Goal: Task Accomplishment & Management: Manage account settings

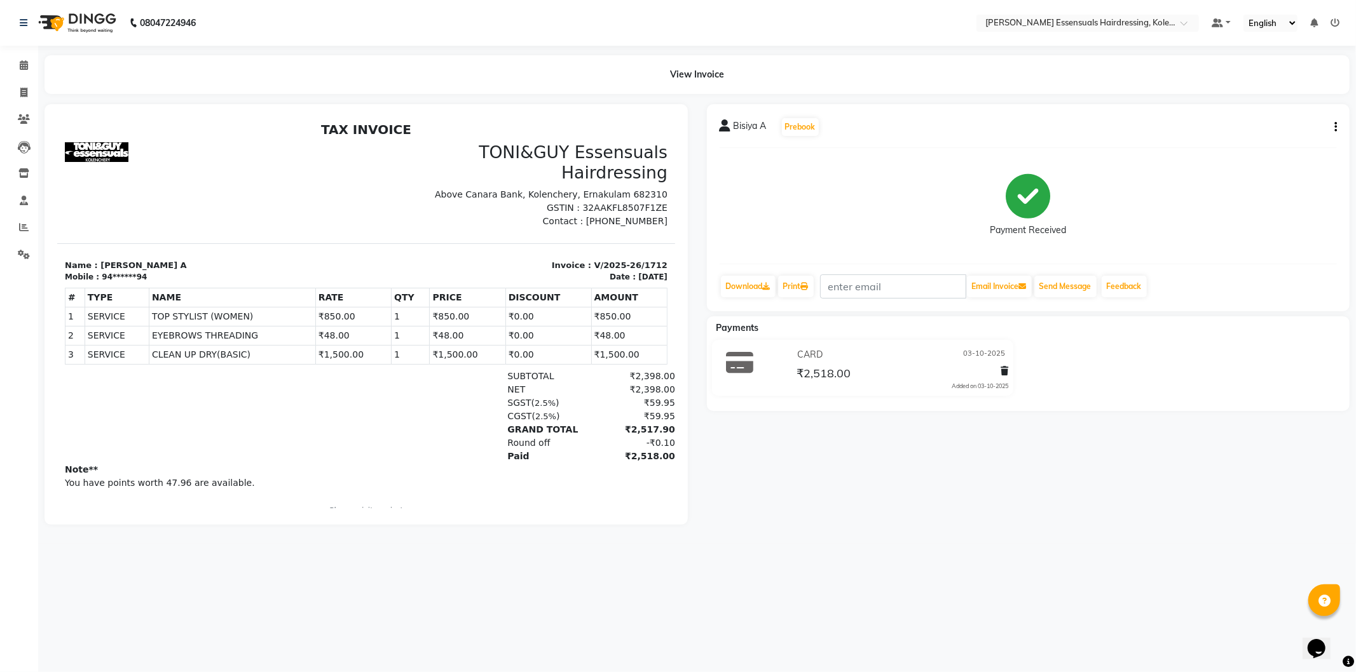
click at [797, 92] on div "View Invoice" at bounding box center [696, 74] width 1305 height 39
click at [117, 102] on main "View Invoice Bisiya A Prebook Payment Received Download Print Email Invoice Sen…" at bounding box center [696, 299] width 1317 height 489
click at [22, 58] on span at bounding box center [24, 65] width 22 height 15
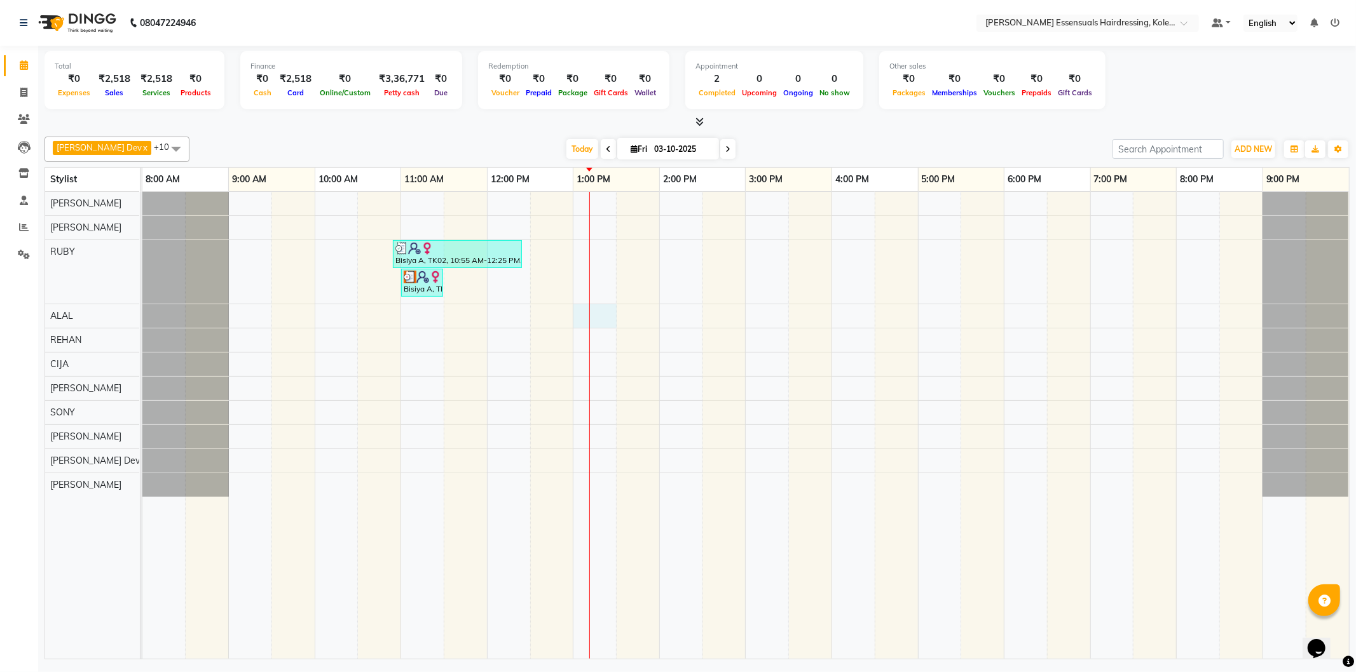
click at [606, 315] on div "Bisiya A, TK02, 10:55 AM-12:25 PM, TOP STYLIST (WOMEN),EYEBROWS THREADING (₹42)…" at bounding box center [745, 425] width 1206 height 467
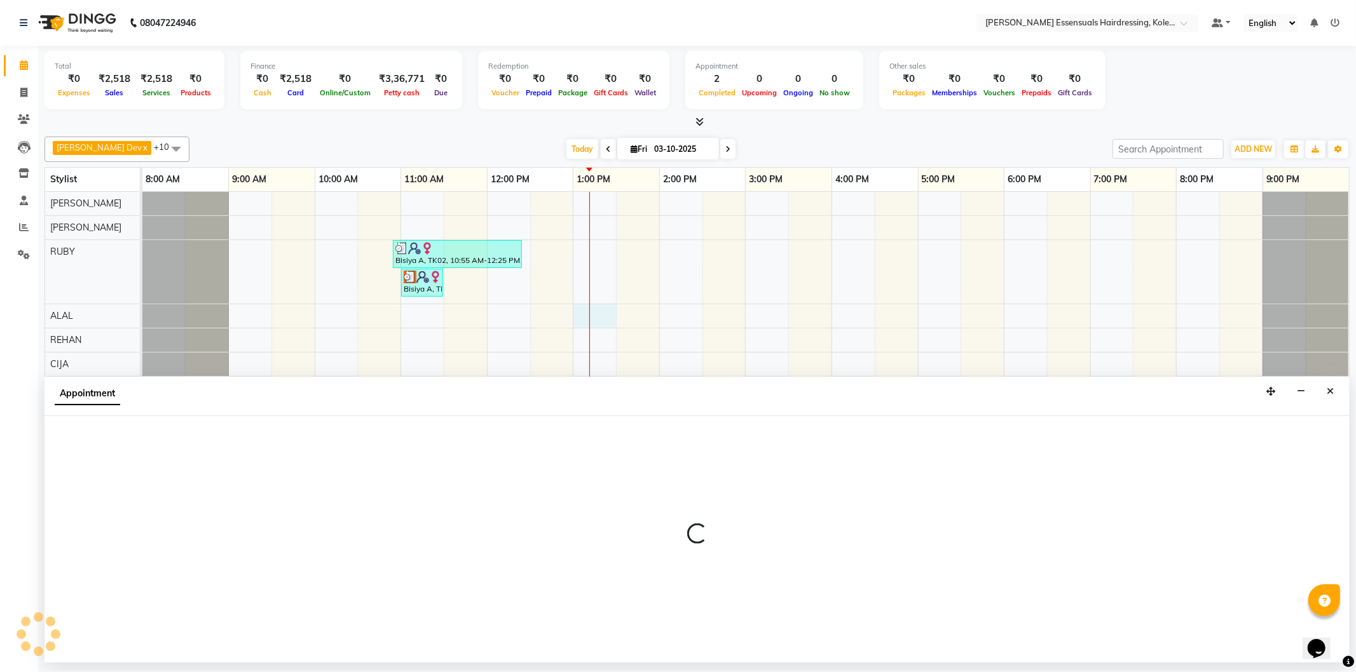
select select "79970"
select select "780"
select select "tentative"
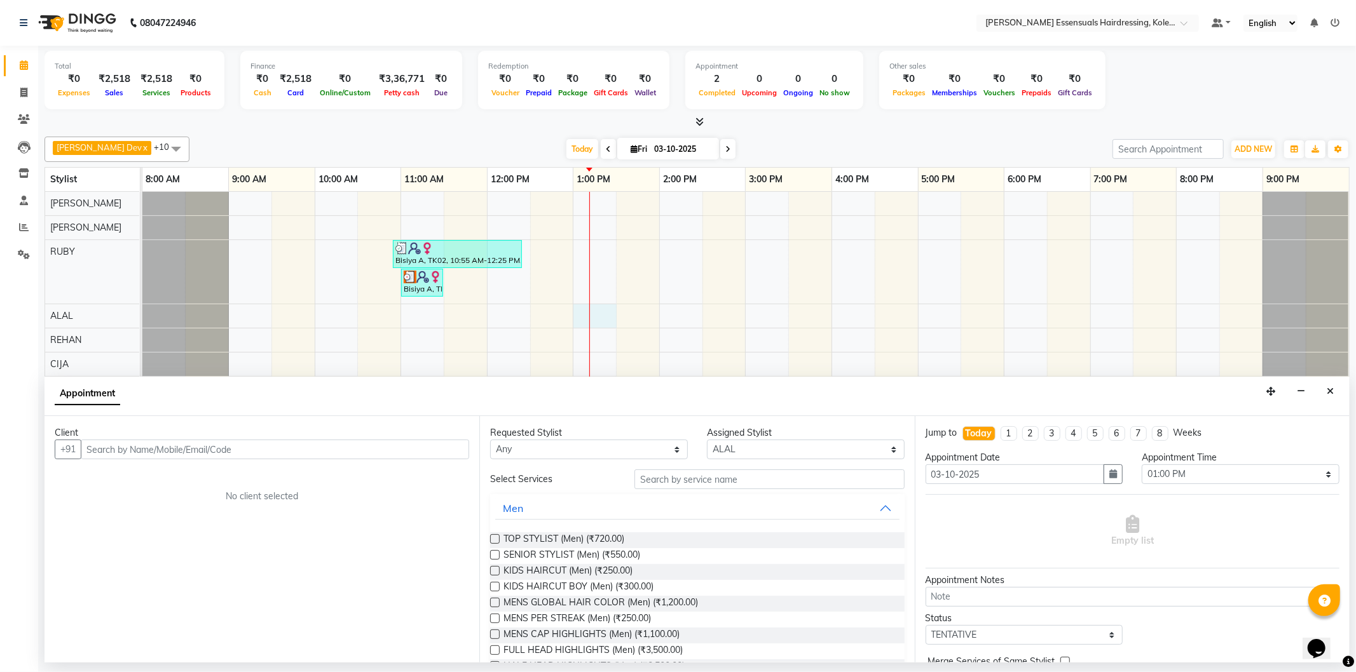
click at [308, 449] on input "text" at bounding box center [275, 450] width 388 height 20
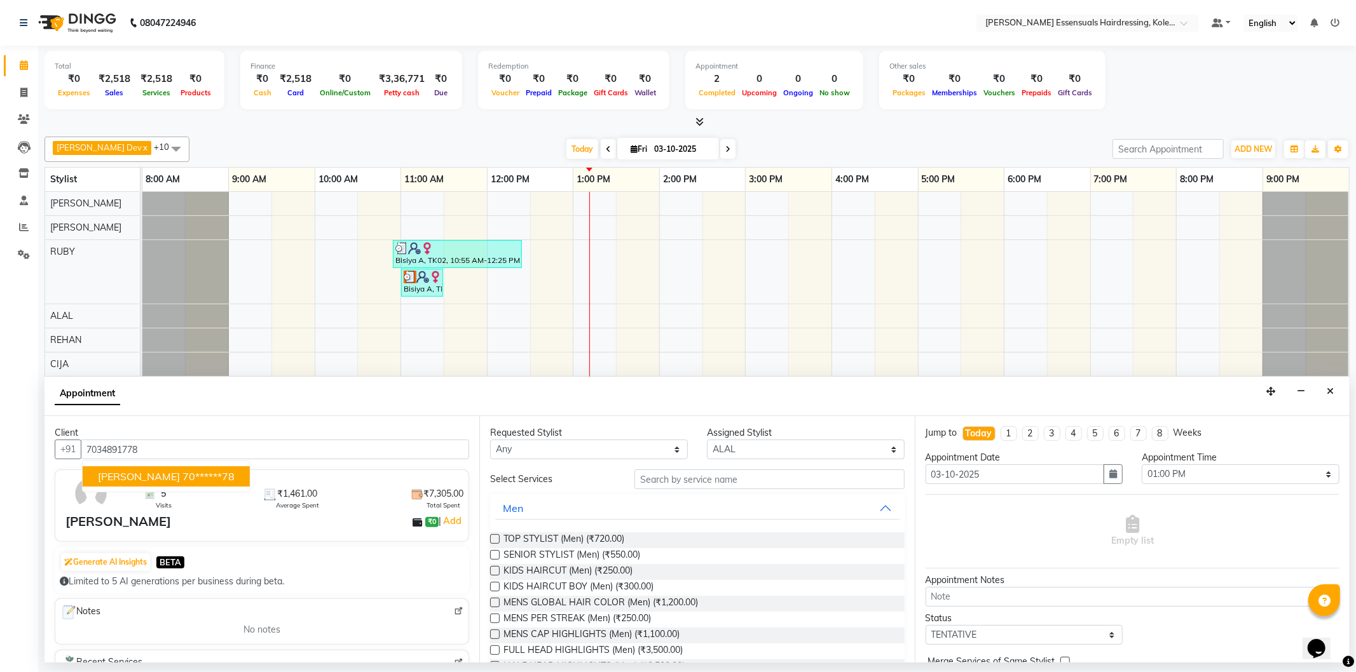
click at [192, 479] on ngb-highlight "70******78" at bounding box center [208, 476] width 52 height 13
type input "70******78"
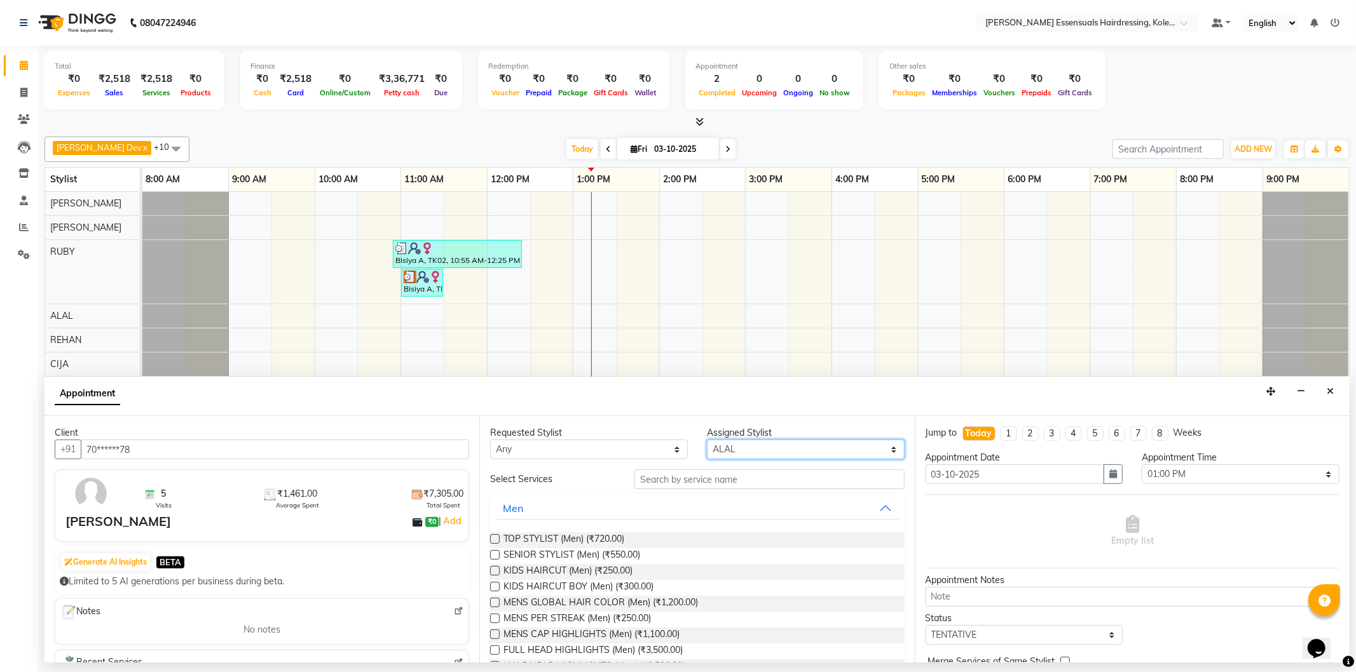
click at [815, 449] on select "Select [PERSON_NAME] Dev [PERSON_NAME] [PERSON_NAME] [PERSON_NAME] [PERSON_NAME…" at bounding box center [806, 450] width 198 height 20
click at [707, 440] on select "Select [PERSON_NAME] Dev [PERSON_NAME] [PERSON_NAME] [PERSON_NAME] [PERSON_NAME…" at bounding box center [806, 450] width 198 height 20
click at [744, 482] on input "text" at bounding box center [768, 480] width 269 height 20
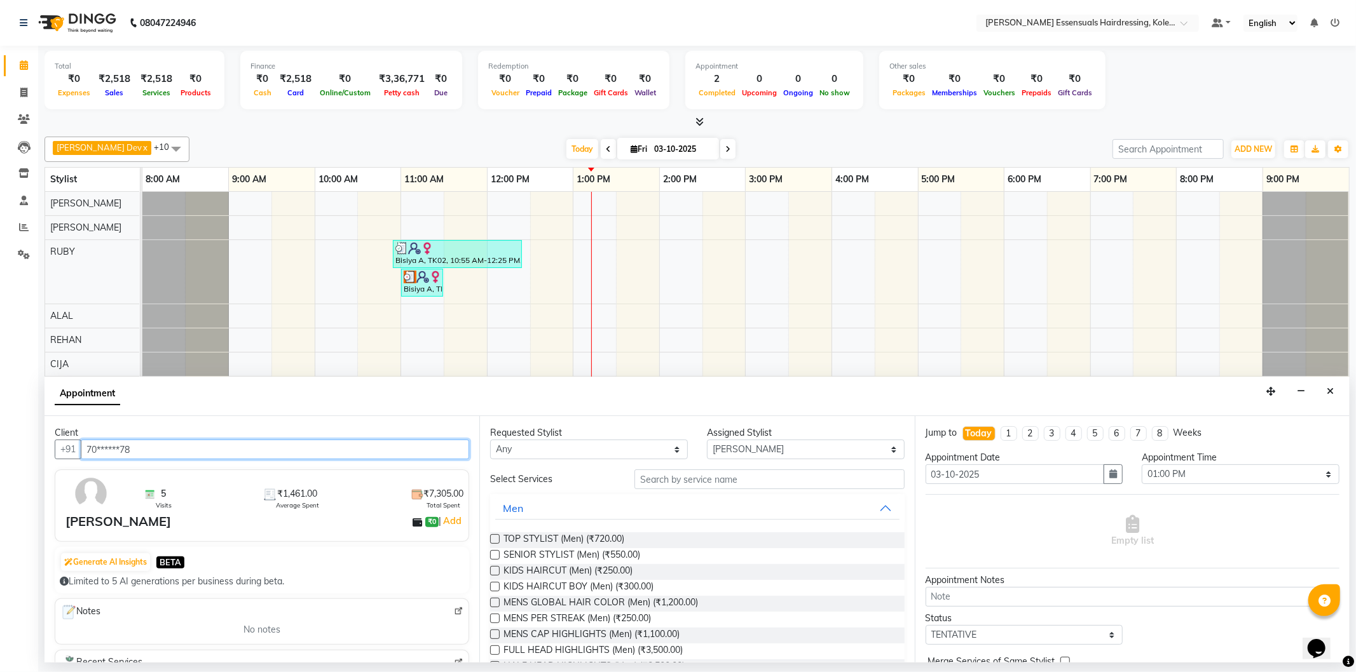
click at [313, 452] on input "70******78" at bounding box center [275, 450] width 388 height 20
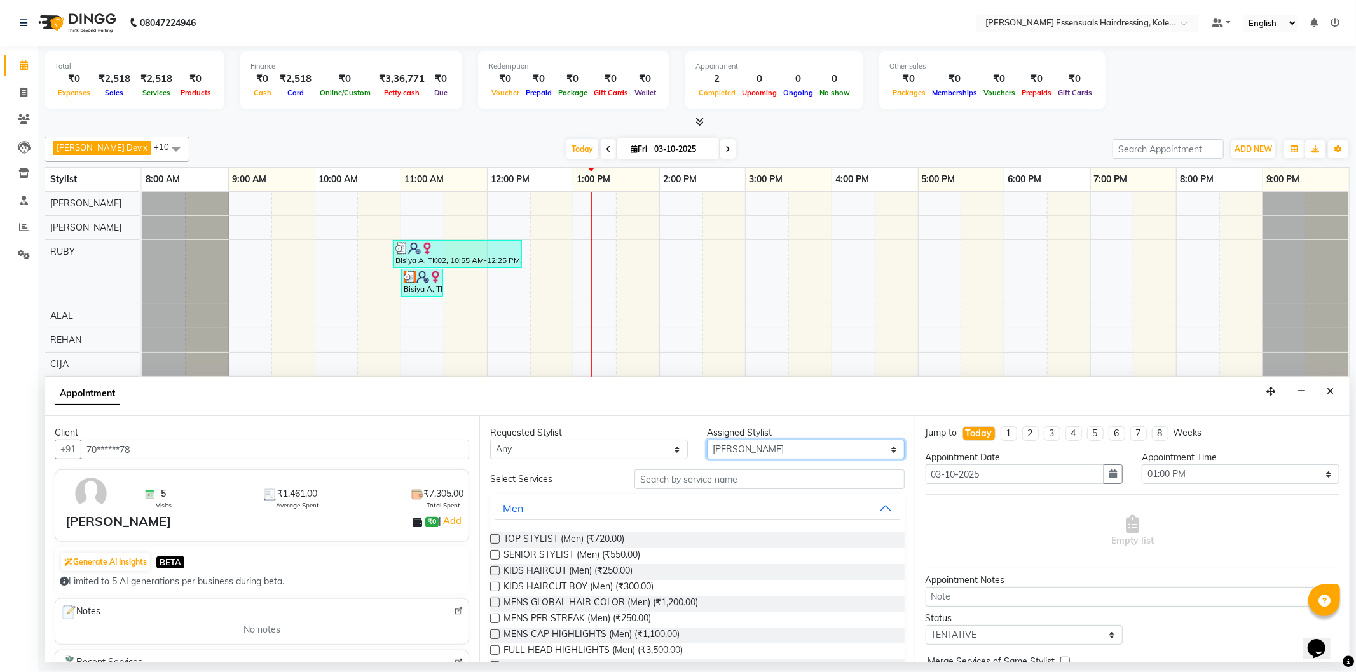
click at [777, 450] on select "Select [PERSON_NAME] Dev [PERSON_NAME] [PERSON_NAME] [PERSON_NAME] [PERSON_NAME…" at bounding box center [806, 450] width 198 height 20
select select "79972"
click at [707, 440] on select "Select [PERSON_NAME] Dev [PERSON_NAME] [PERSON_NAME] [PERSON_NAME] [PERSON_NAME…" at bounding box center [806, 450] width 198 height 20
click at [712, 477] on input "text" at bounding box center [768, 480] width 269 height 20
type input "h"
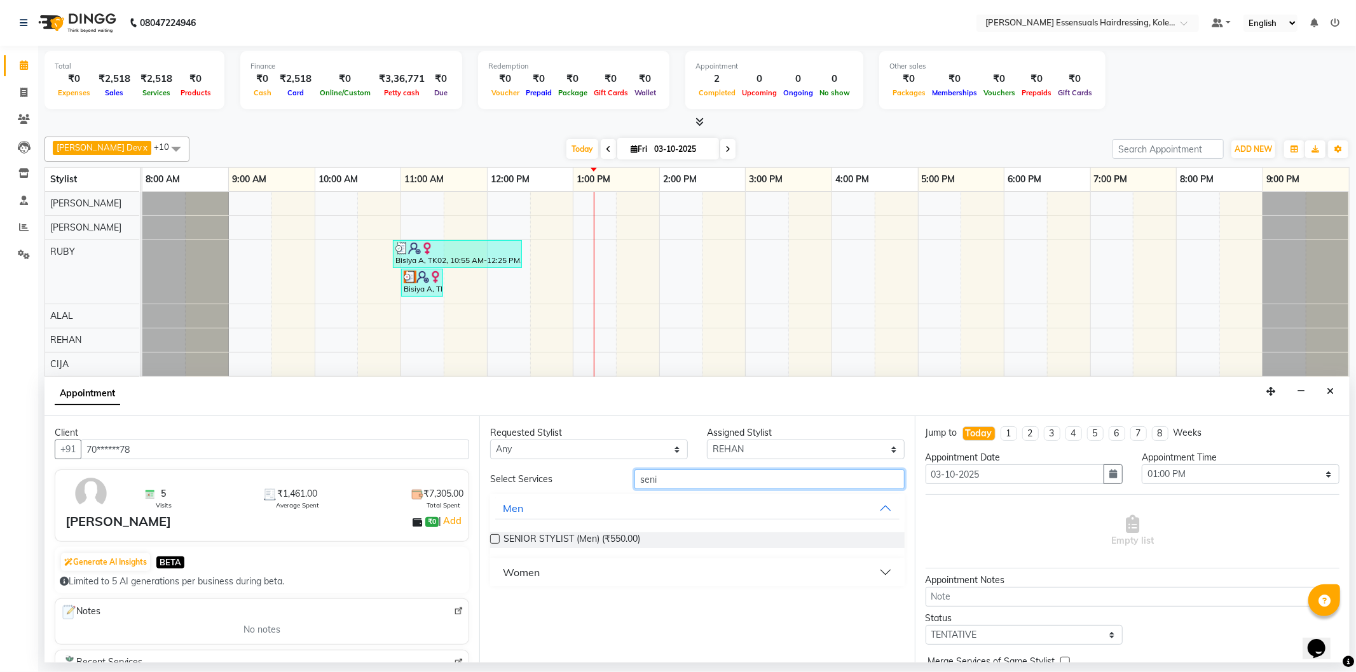
type input "seni"
click at [497, 539] on label at bounding box center [495, 539] width 10 height 10
click at [497, 539] on input "checkbox" at bounding box center [494, 540] width 8 height 8
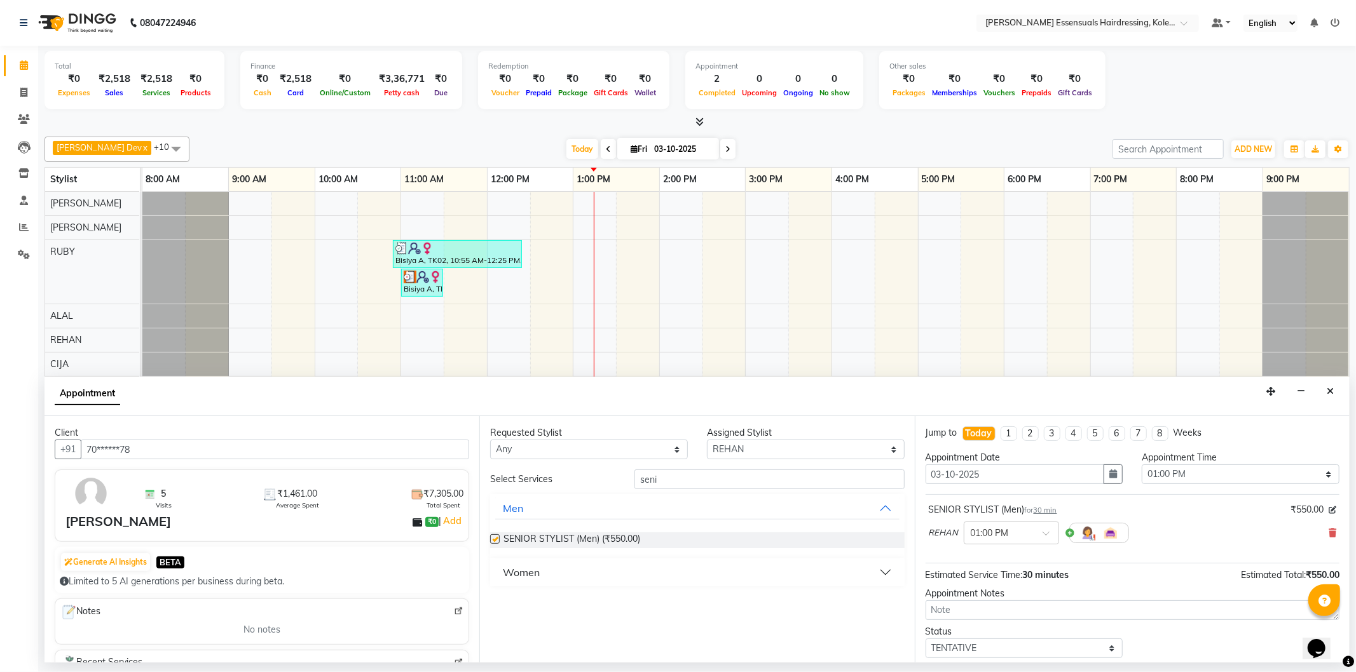
checkbox input "false"
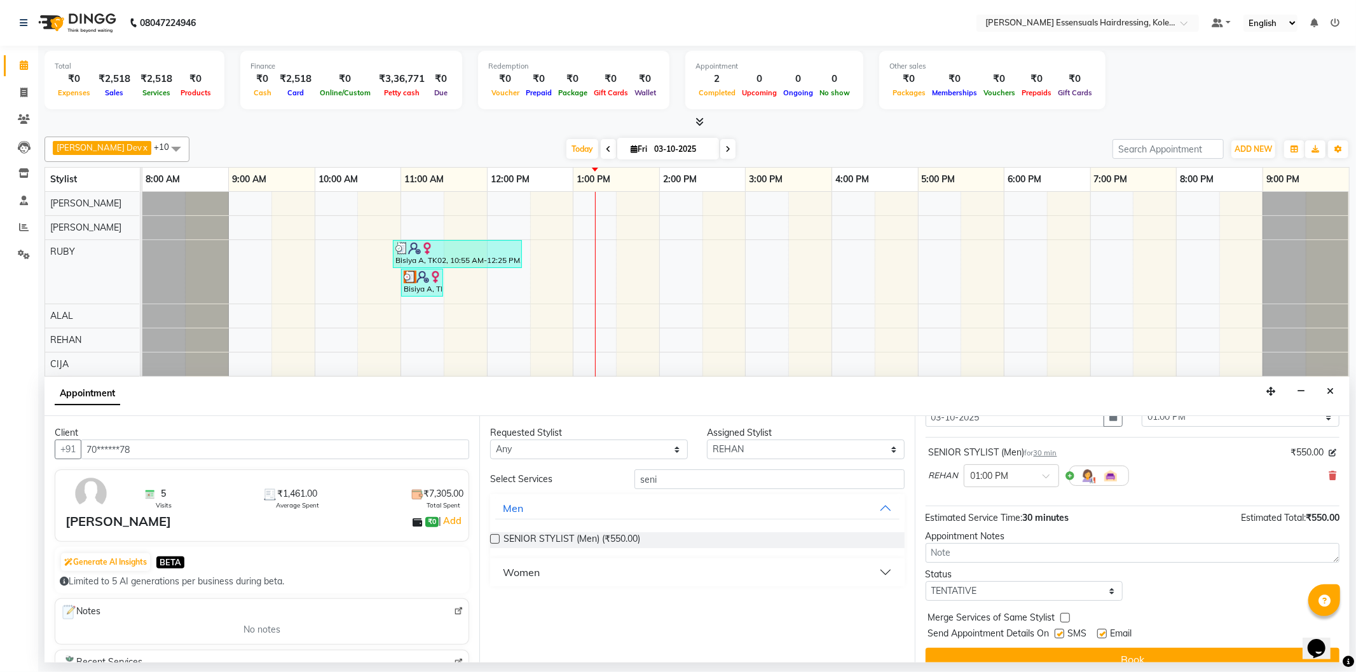
scroll to position [71, 0]
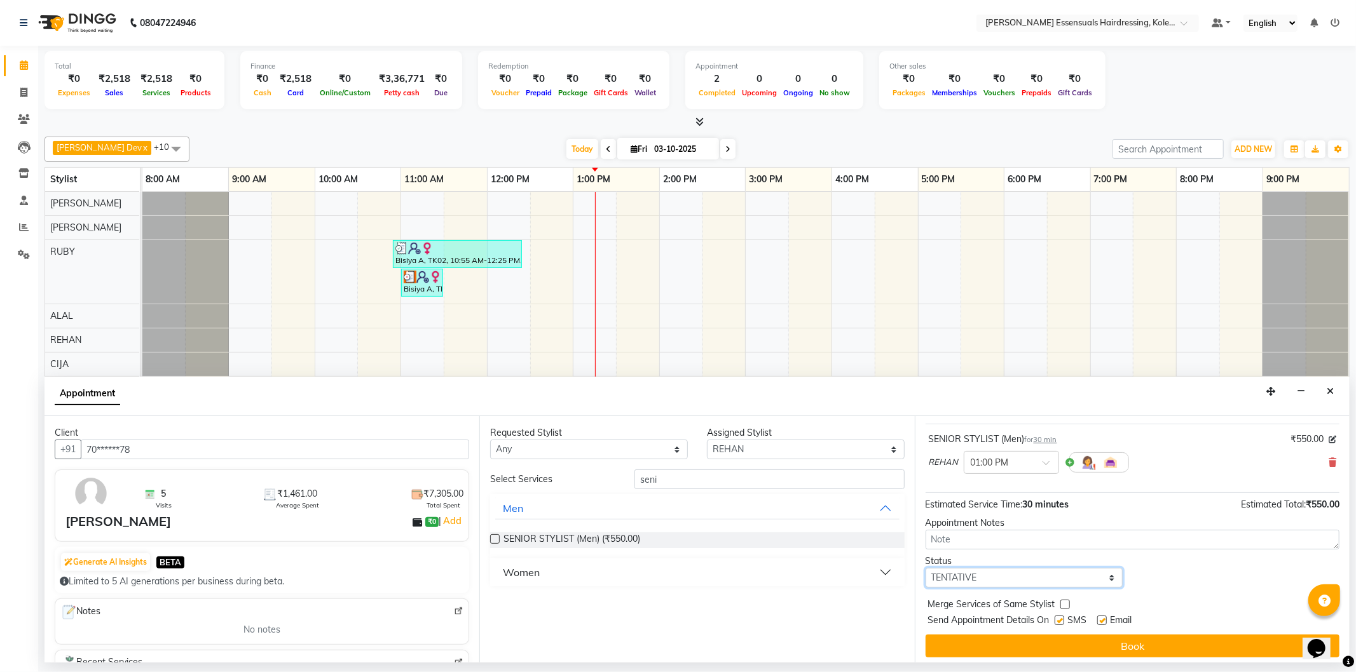
click at [1034, 582] on select "Select TENTATIVE CONFIRM CHECK-IN UPCOMING" at bounding box center [1024, 578] width 198 height 20
select select "check-in"
click at [925, 568] on select "Select TENTATIVE CONFIRM CHECK-IN UPCOMING" at bounding box center [1024, 578] width 198 height 20
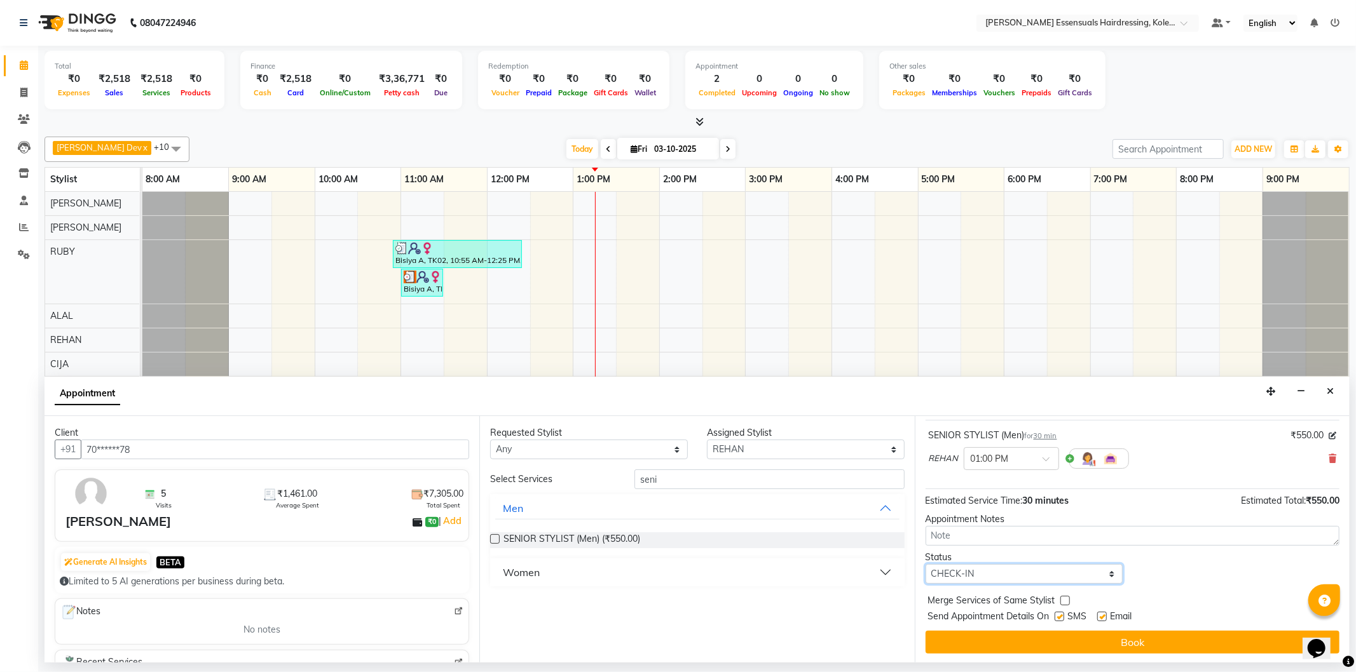
scroll to position [75, 0]
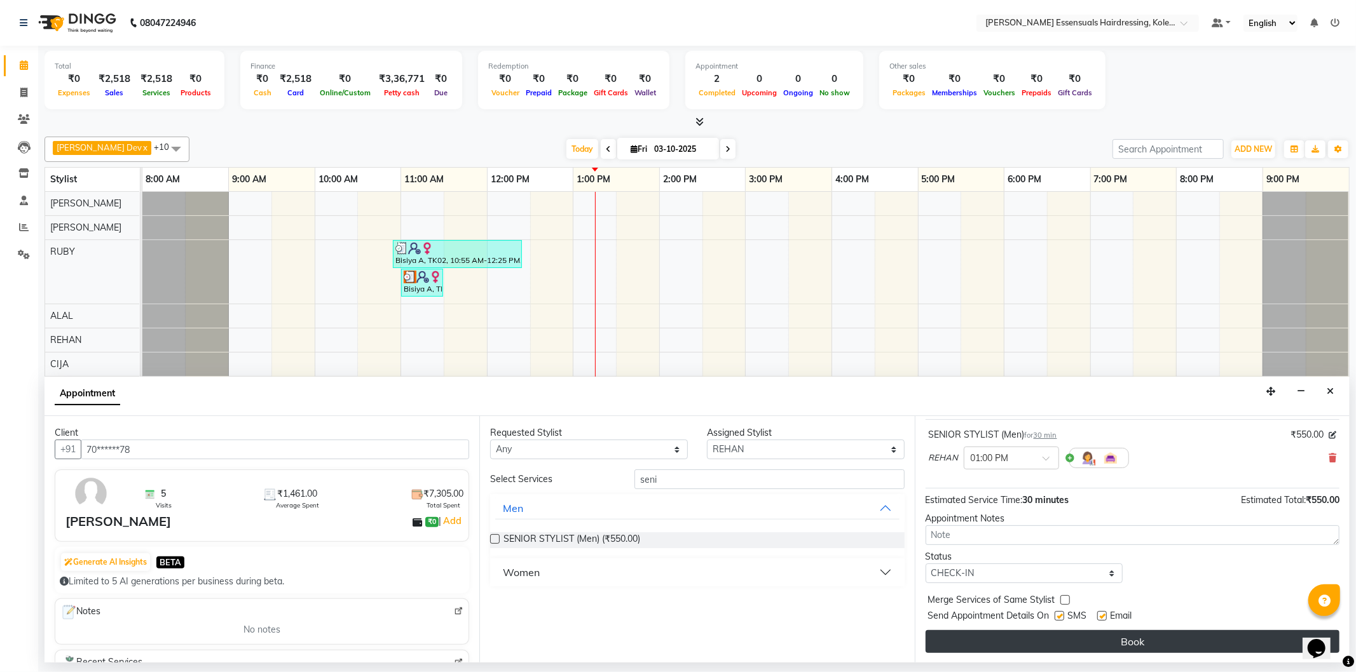
click at [1045, 639] on button "Book" at bounding box center [1132, 641] width 414 height 23
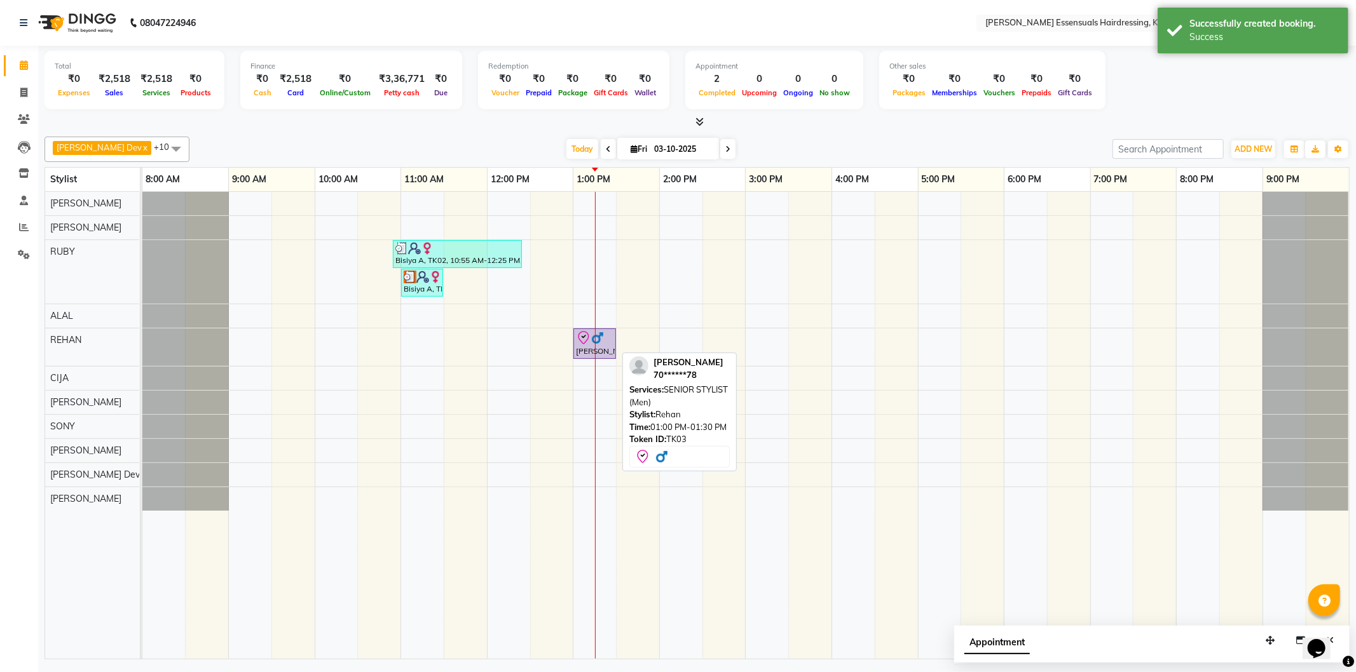
click at [596, 353] on div "[PERSON_NAME], TK03, 01:00 PM-01:30 PM, SENIOR STYLIST (Men)" at bounding box center [595, 343] width 40 height 27
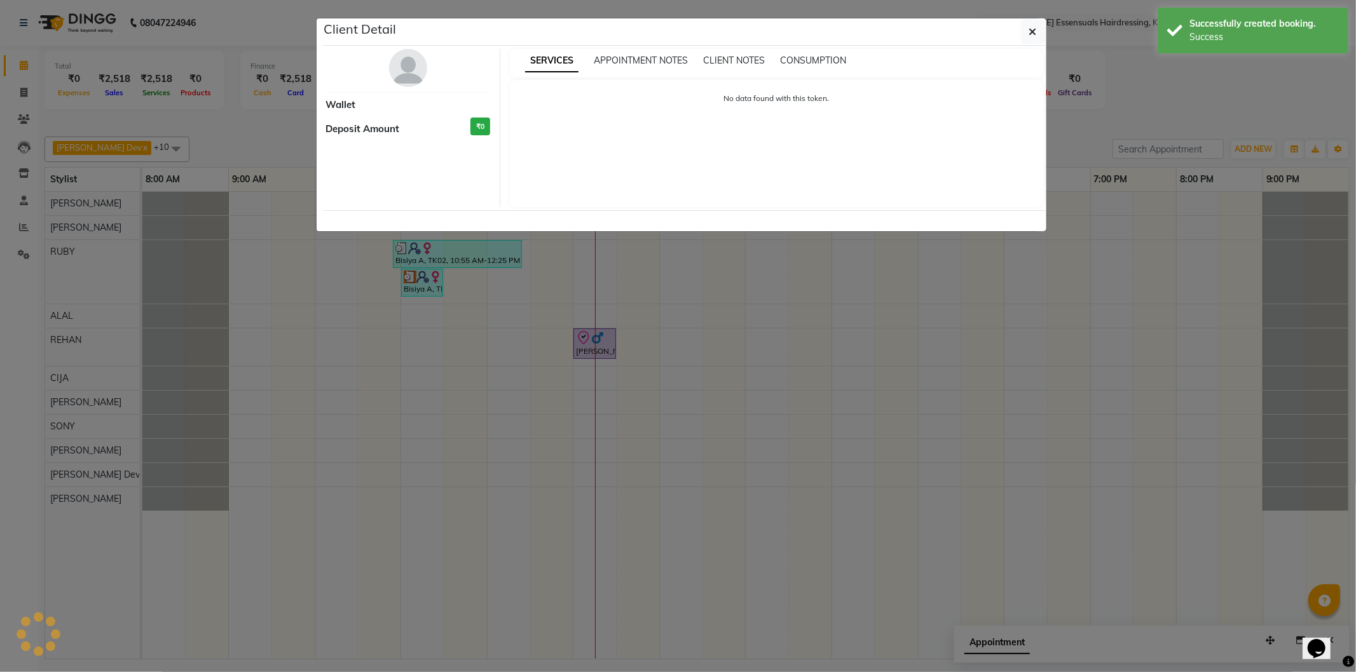
select select "8"
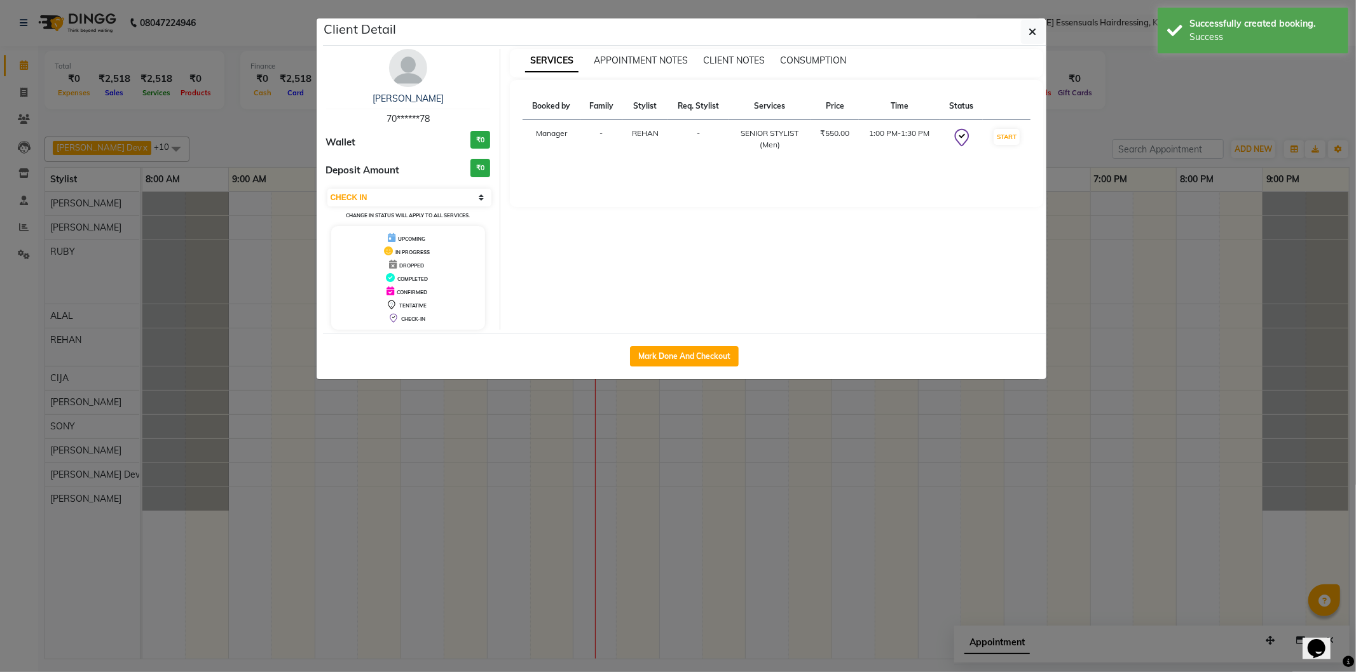
click at [690, 367] on div "Mark Done And Checkout" at bounding box center [684, 356] width 723 height 46
click at [695, 357] on button "Mark Done And Checkout" at bounding box center [684, 356] width 109 height 20
select select "8281"
select select "service"
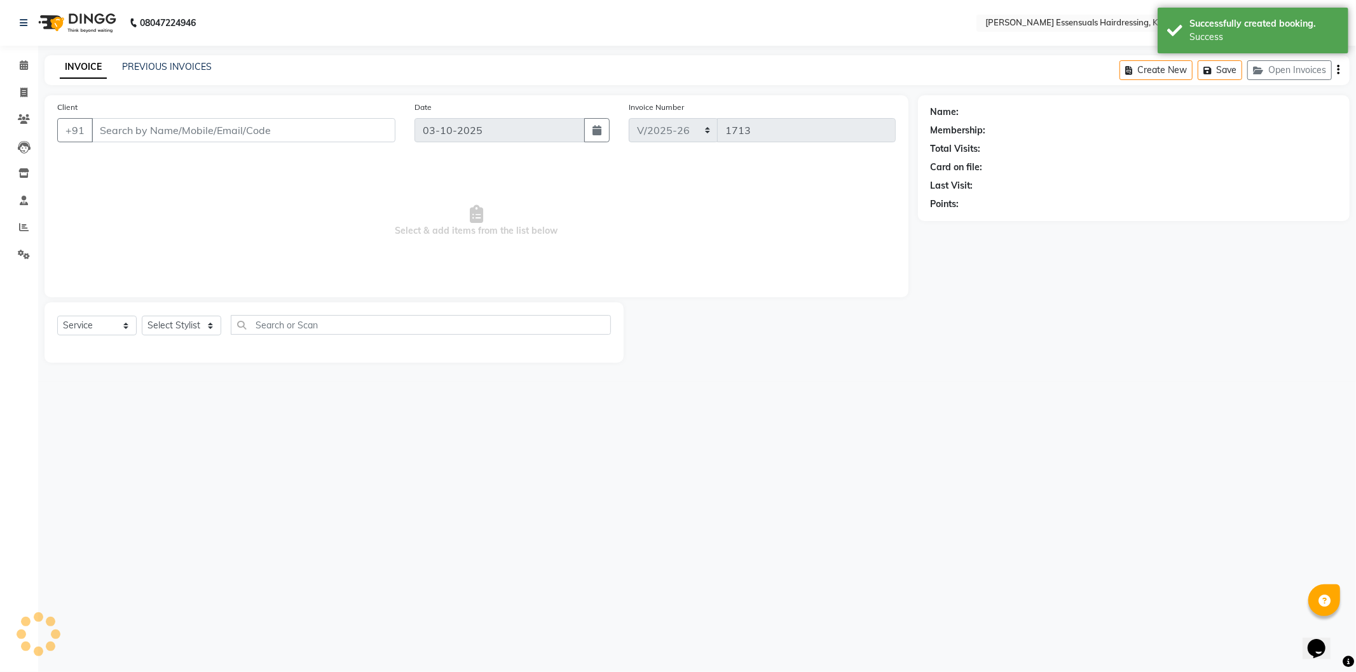
type input "70******78"
select select "79972"
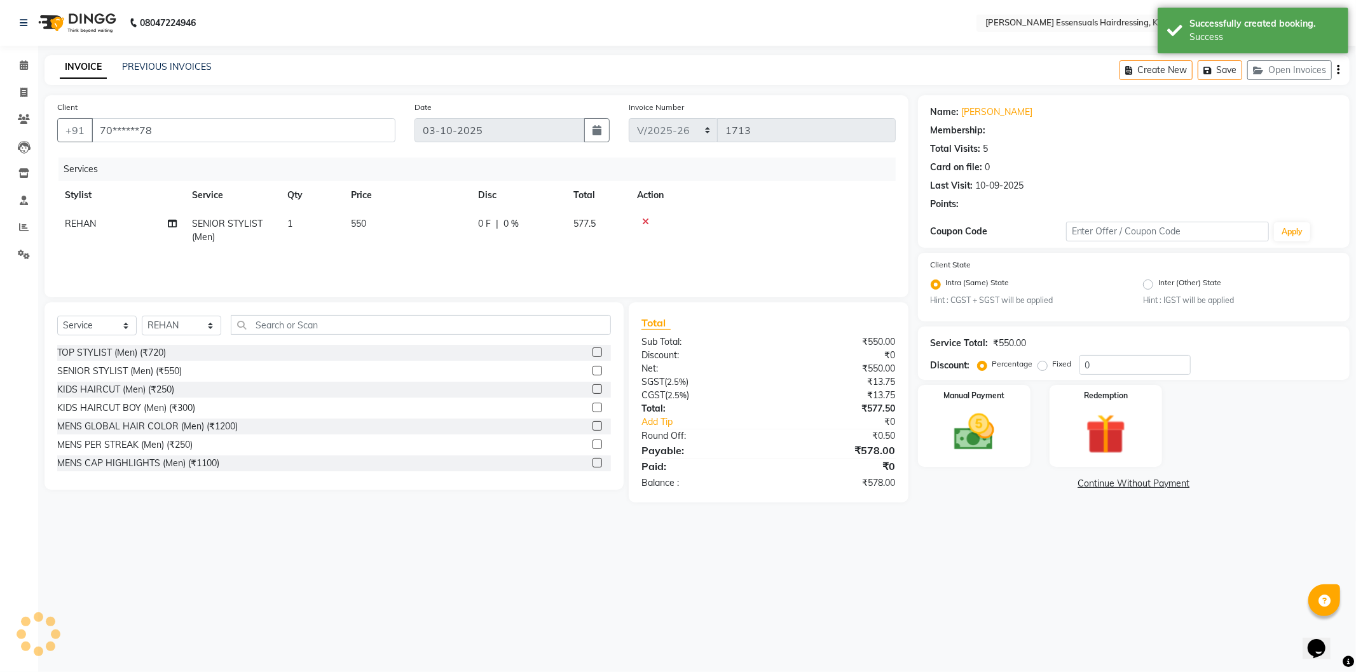
select select "1: Object"
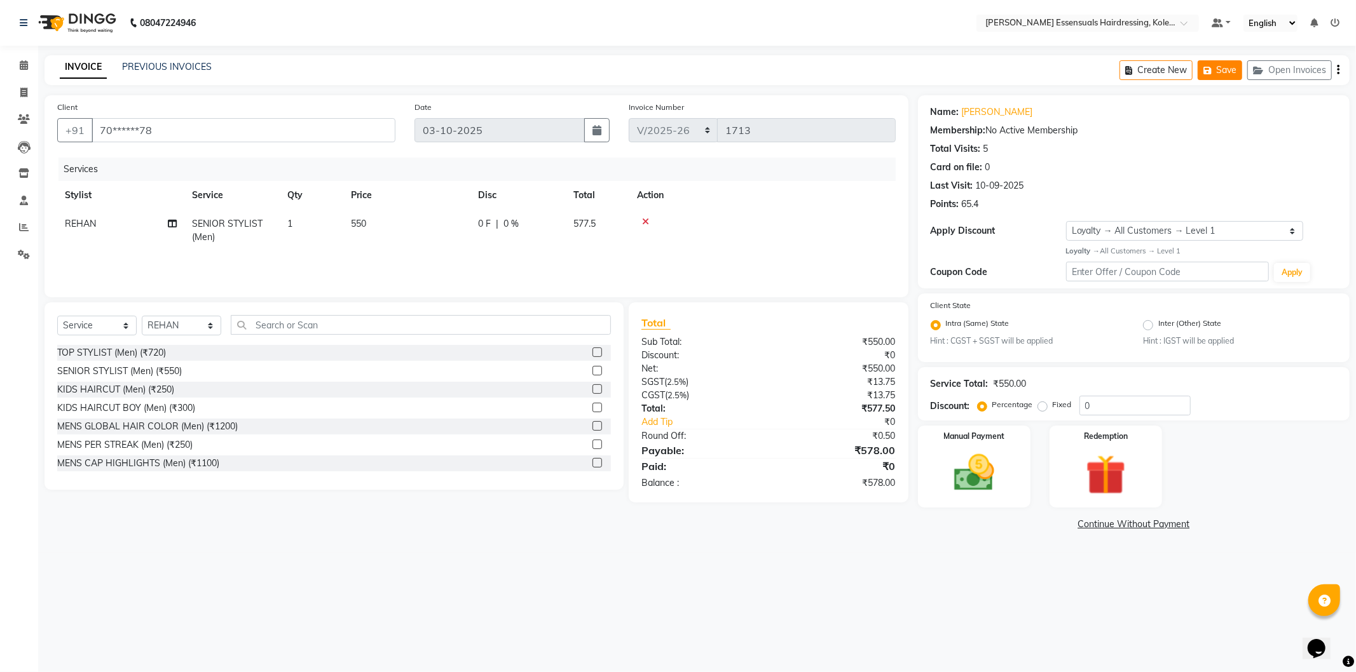
click at [1216, 64] on button "Save" at bounding box center [1219, 70] width 44 height 20
click at [17, 57] on link "Calendar" at bounding box center [19, 65] width 31 height 21
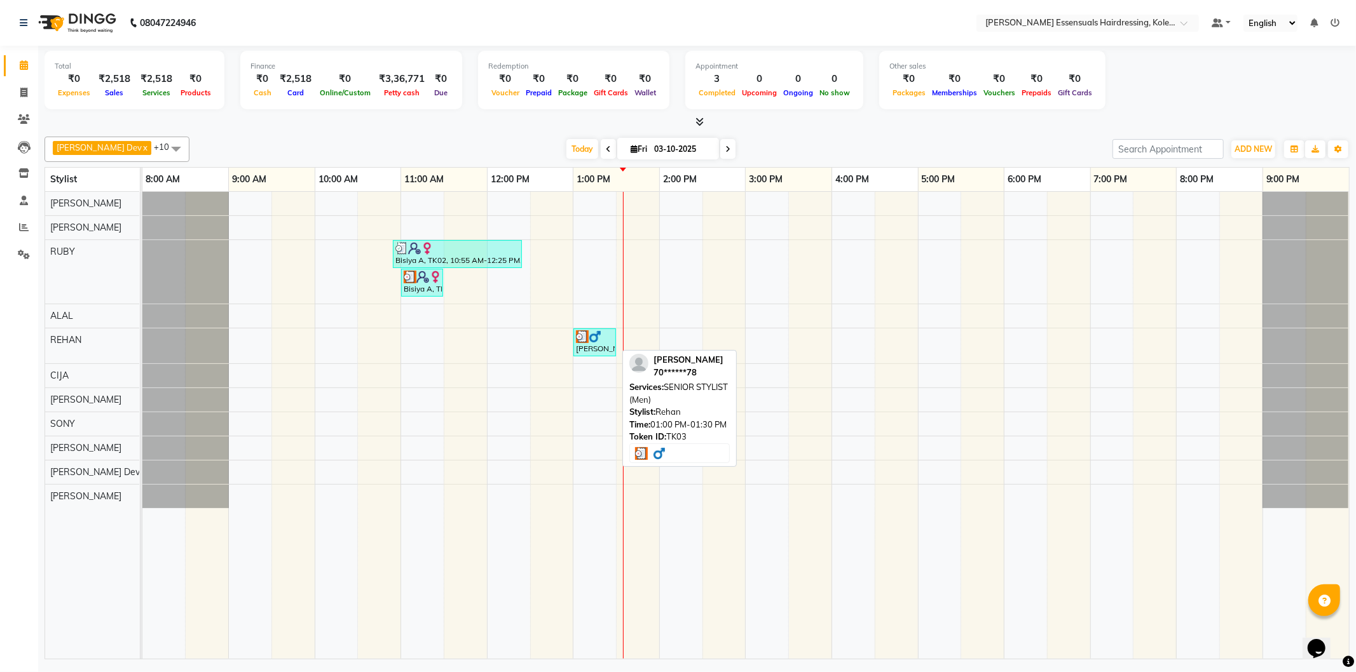
click at [604, 337] on div at bounding box center [594, 336] width 37 height 13
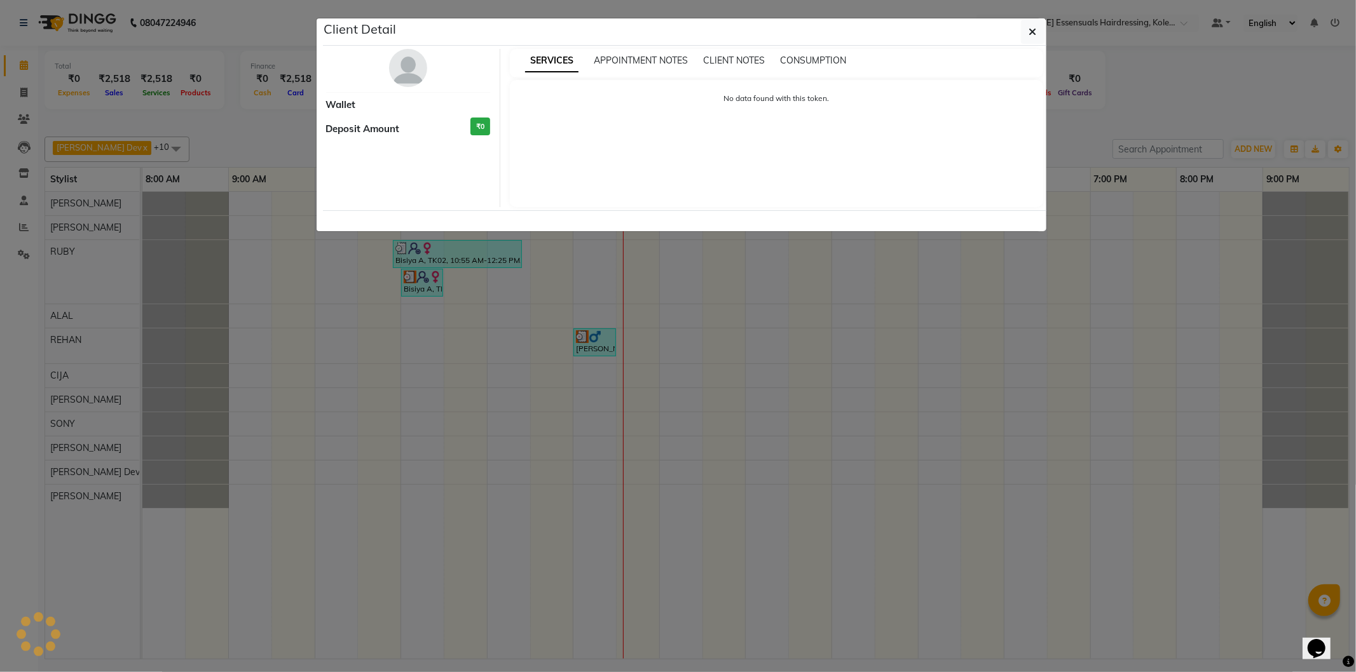
select select "3"
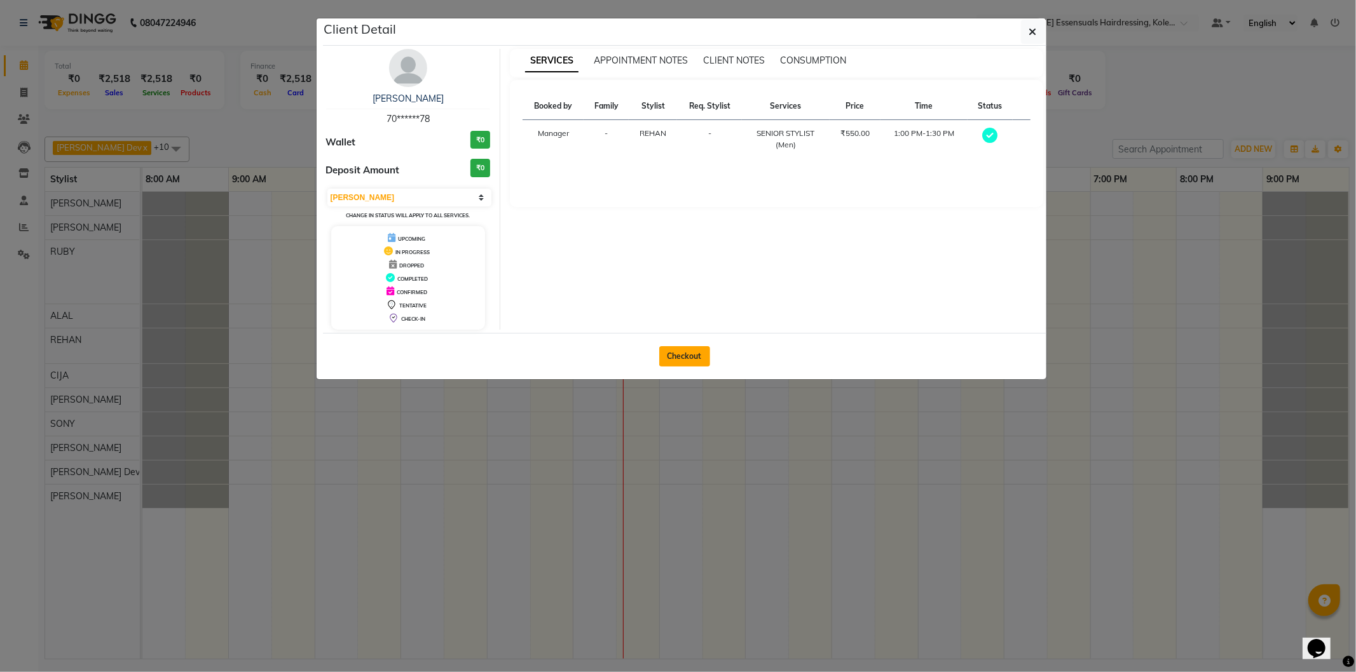
click at [669, 357] on button "Checkout" at bounding box center [684, 356] width 51 height 20
select select "service"
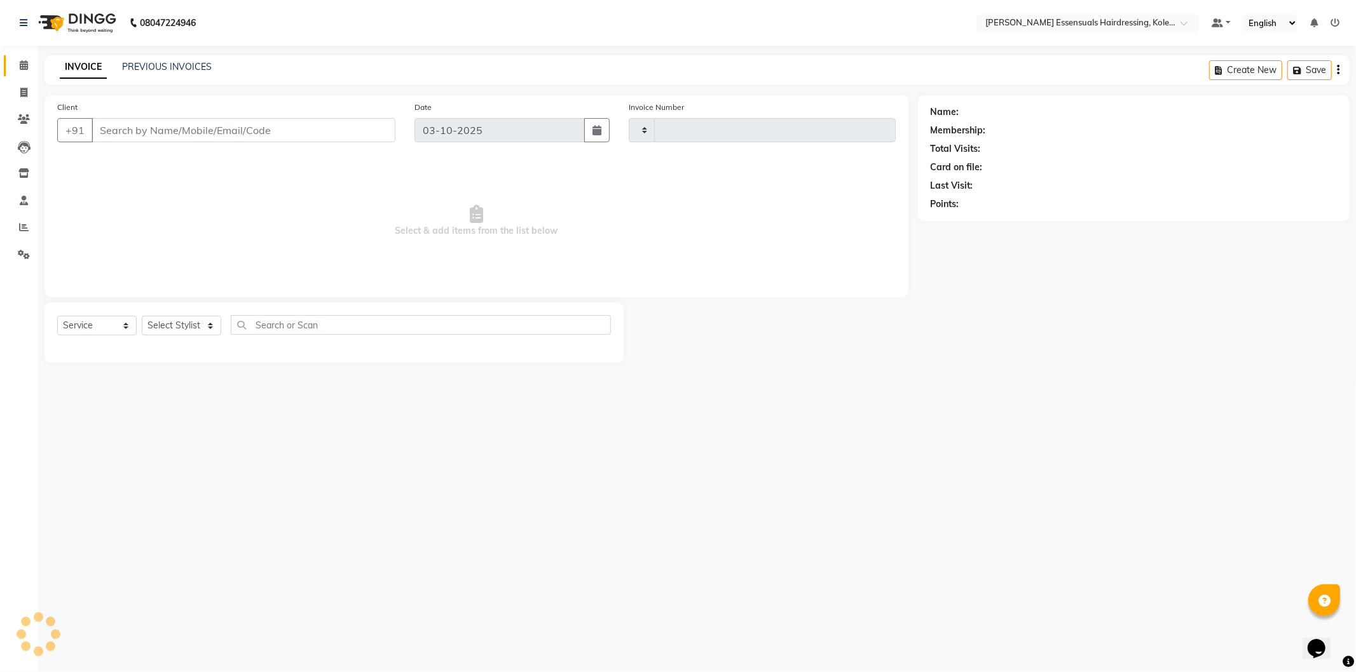
type input "1713"
select select "8281"
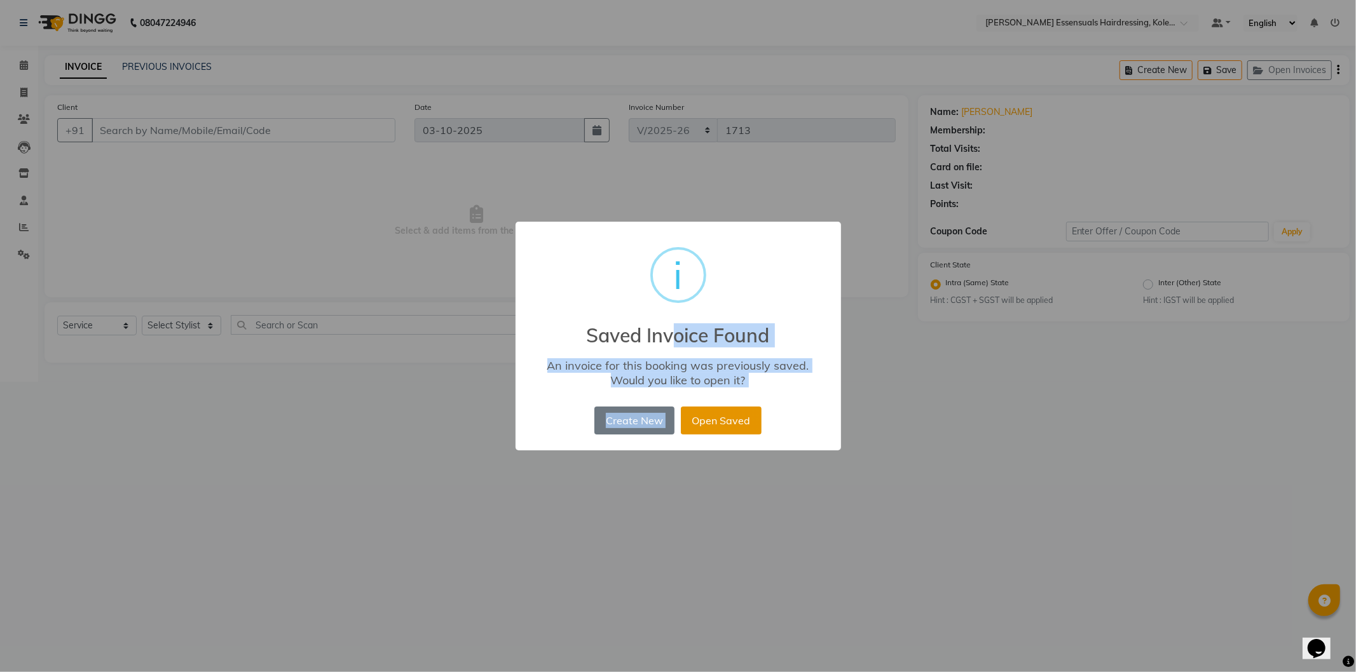
drag, startPoint x: 685, startPoint y: 398, endPoint x: 699, endPoint y: 433, distance: 37.6
click at [698, 433] on div "× i Saved Invoice Found An invoice for this booking was previously saved. Would…" at bounding box center [677, 336] width 325 height 229
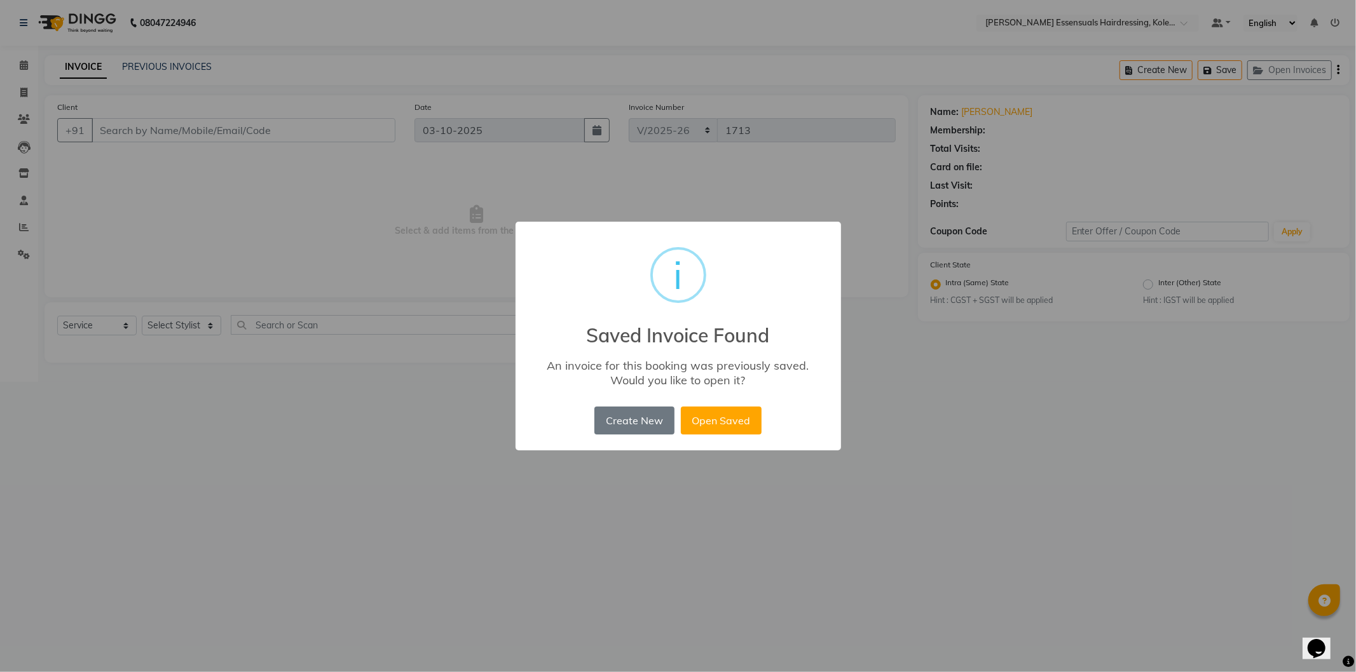
drag, startPoint x: 866, startPoint y: 576, endPoint x: 886, endPoint y: 583, distance: 20.9
click at [886, 583] on div "× i Saved Invoice Found An invoice for this booking was previously saved. Would…" at bounding box center [678, 336] width 1356 height 672
click at [719, 418] on button "Open Saved" at bounding box center [721, 421] width 81 height 28
type input "70******78"
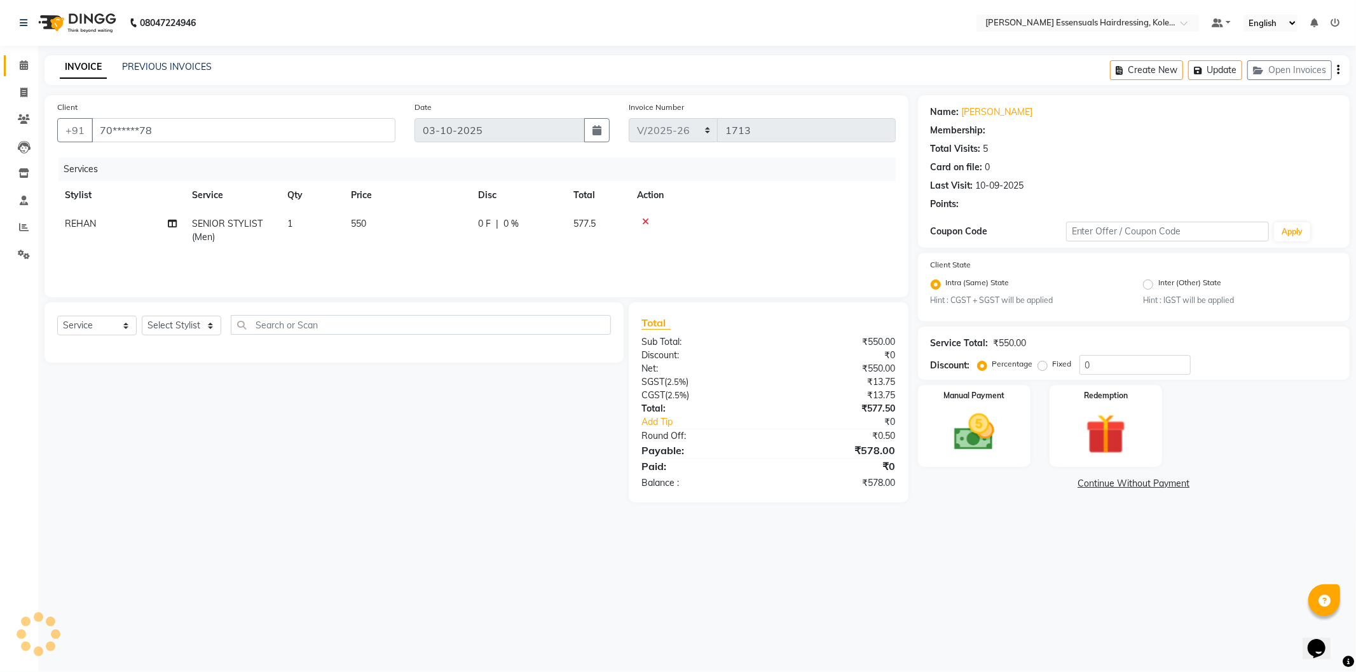
select select "1: Object"
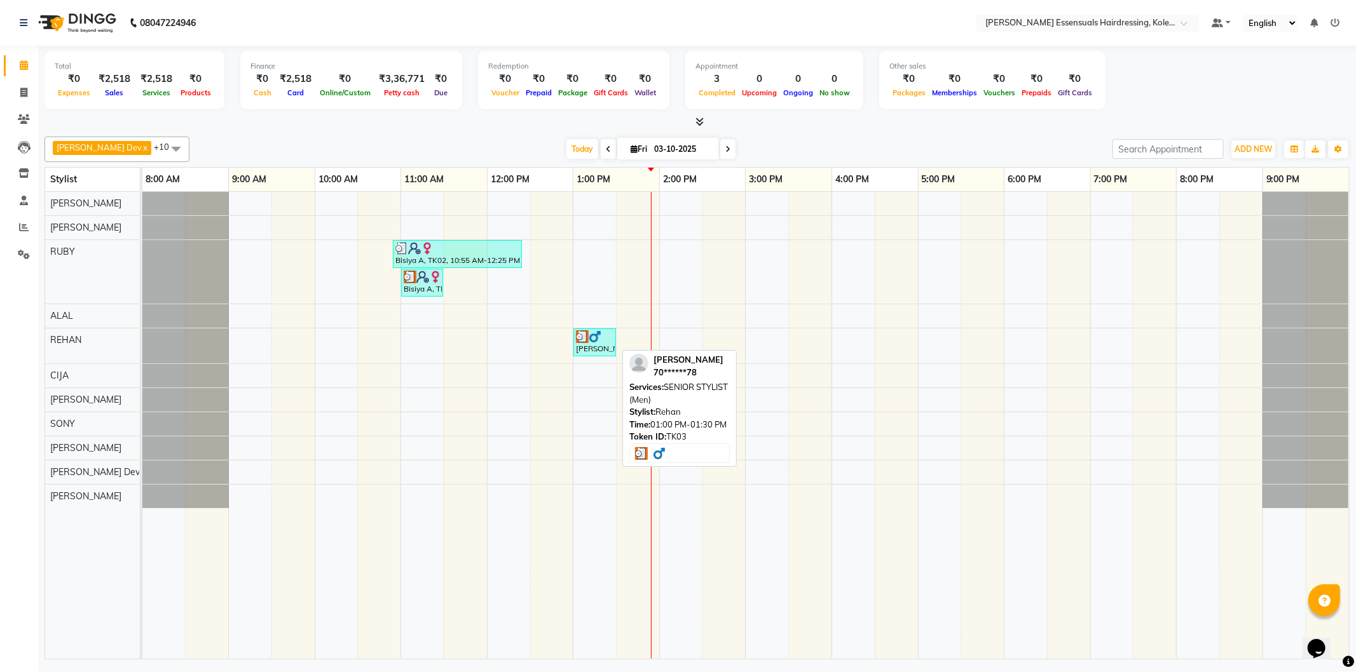
click at [592, 344] on div "[PERSON_NAME], TK03, 01:00 PM-01:30 PM, SENIOR STYLIST (Men)" at bounding box center [595, 342] width 40 height 24
select select "3"
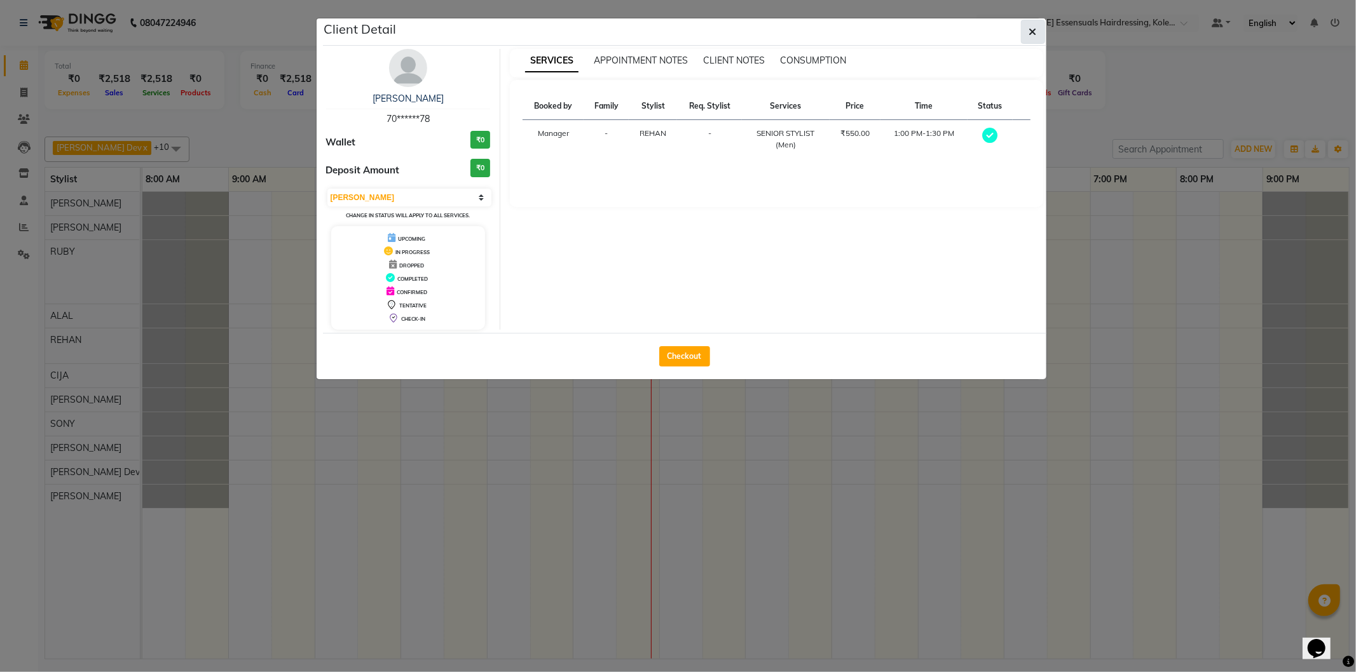
click at [1024, 31] on button "button" at bounding box center [1033, 32] width 24 height 24
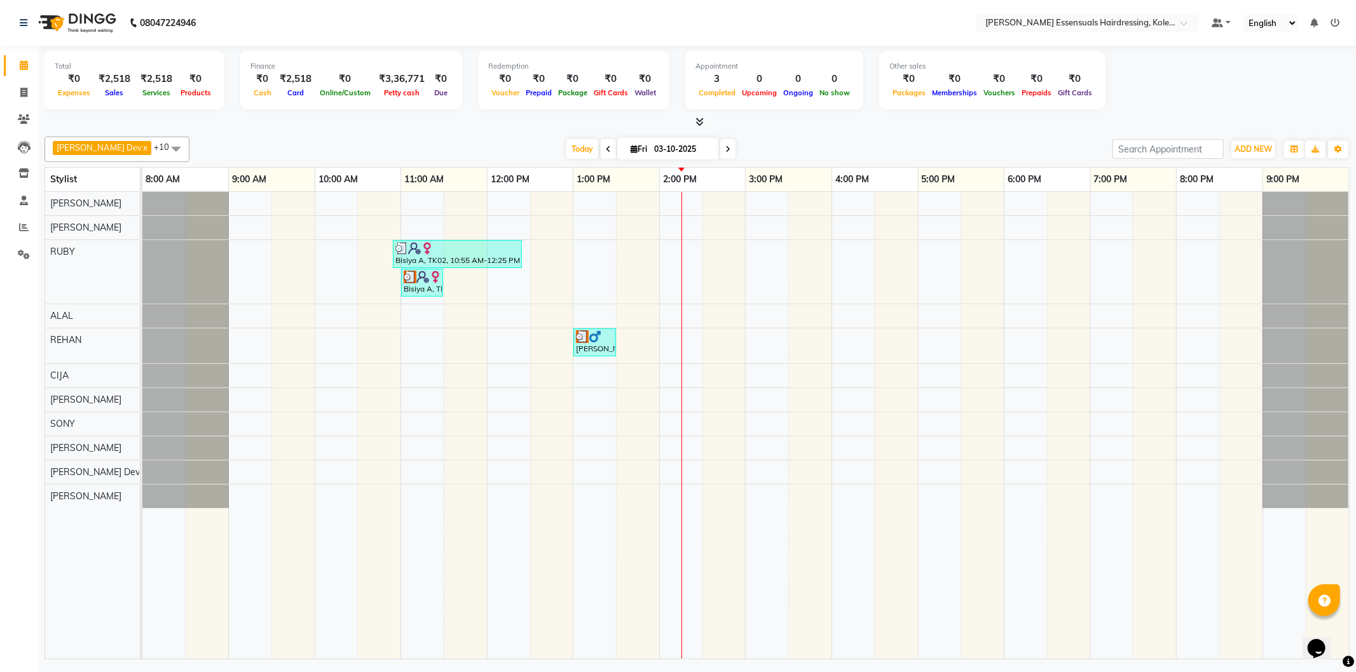
click at [683, 226] on div "Bisiya A, TK02, 10:55 AM-12:25 PM, TOP STYLIST (WOMEN),EYEBROWS THREADING (₹42)…" at bounding box center [745, 425] width 1206 height 467
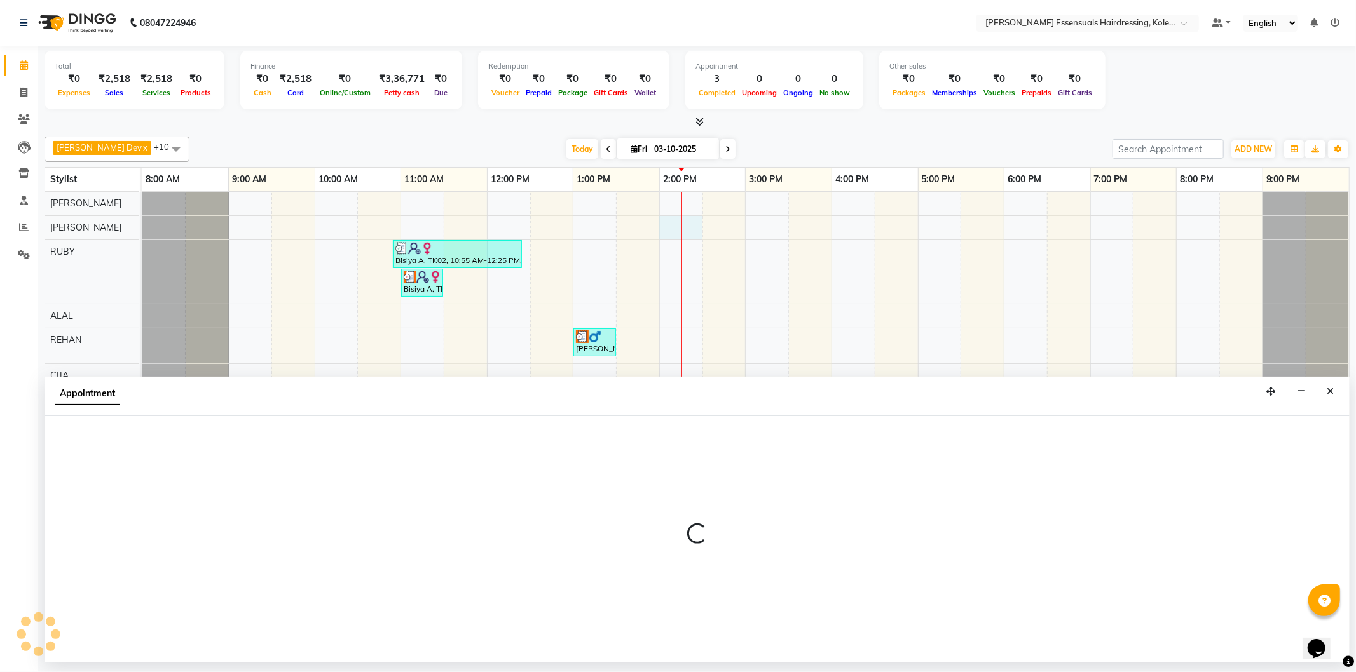
select select "79967"
select select "tentative"
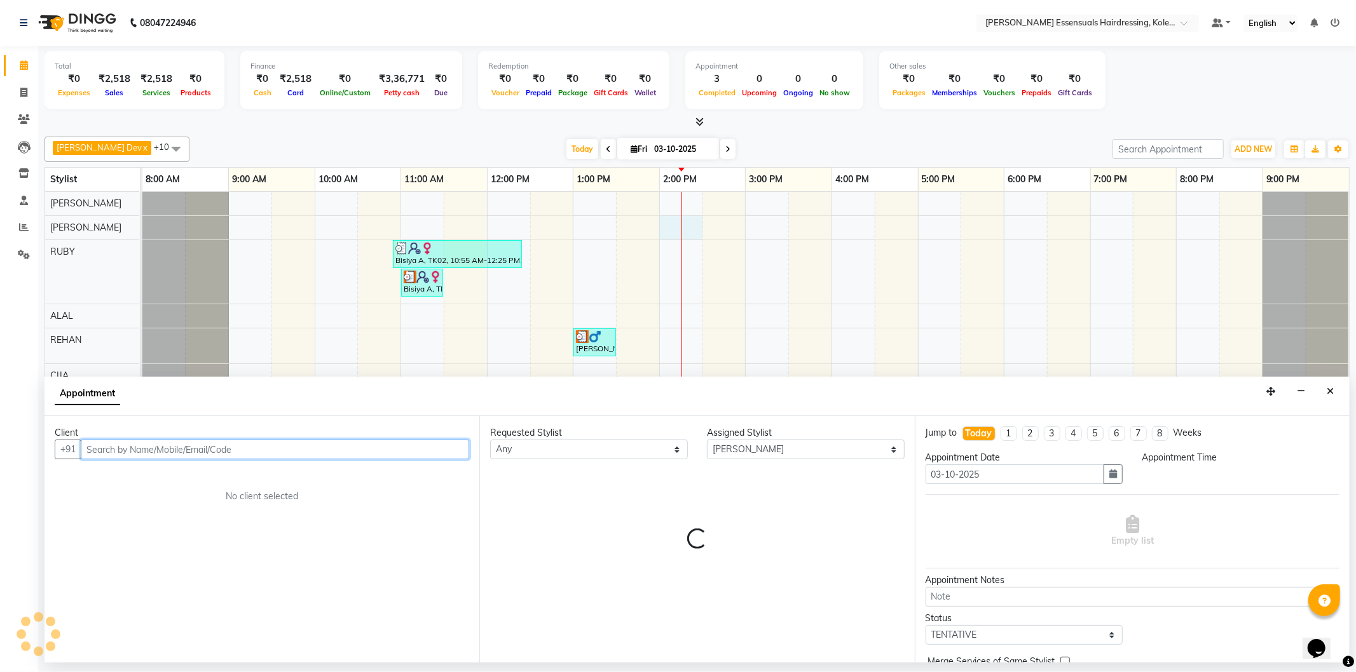
select select "840"
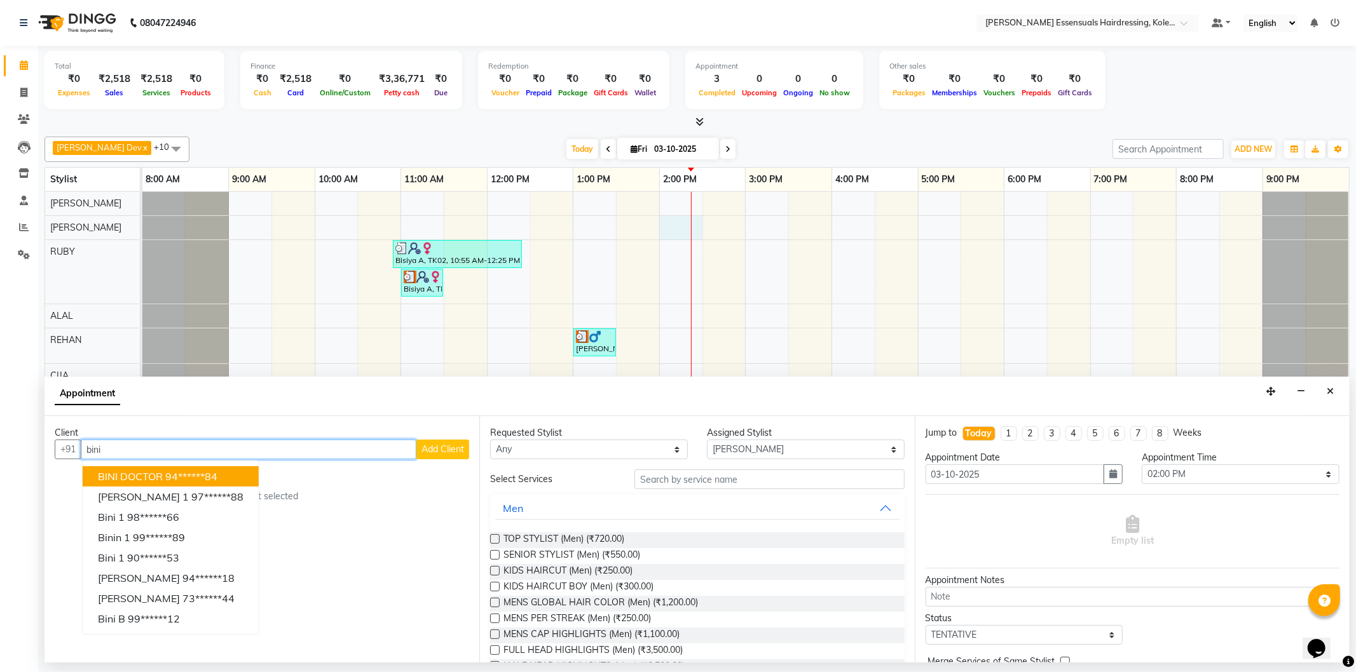
click at [210, 466] on button "BINI DOCTOR 94******84" at bounding box center [171, 476] width 176 height 20
type input "94******84"
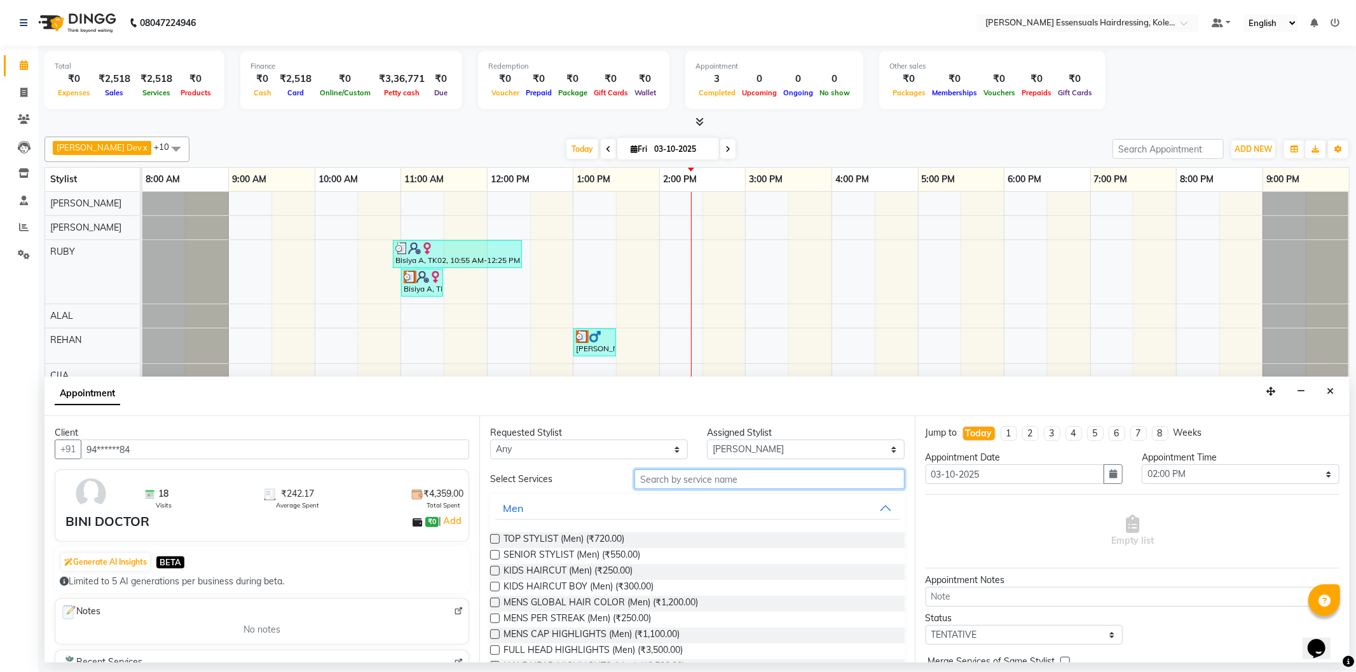
click at [719, 487] on input "text" at bounding box center [768, 480] width 269 height 20
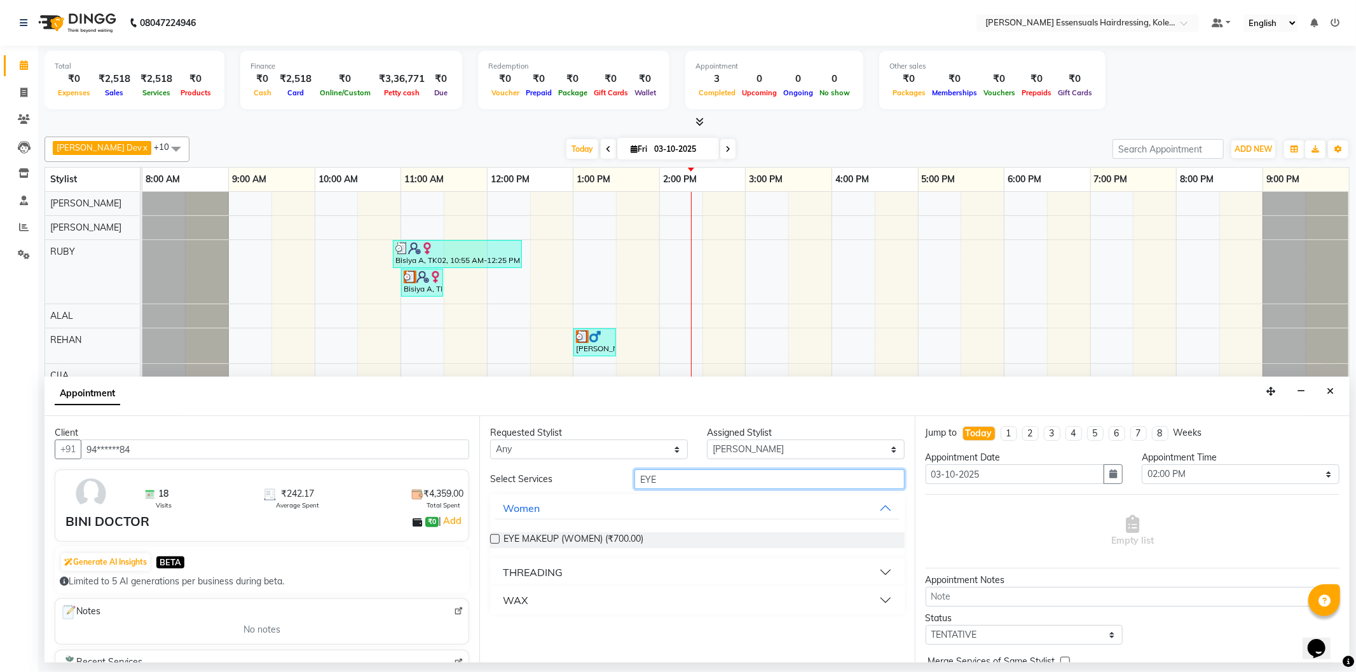
type input "EYE"
click at [523, 568] on div "THREADING" at bounding box center [533, 572] width 60 height 15
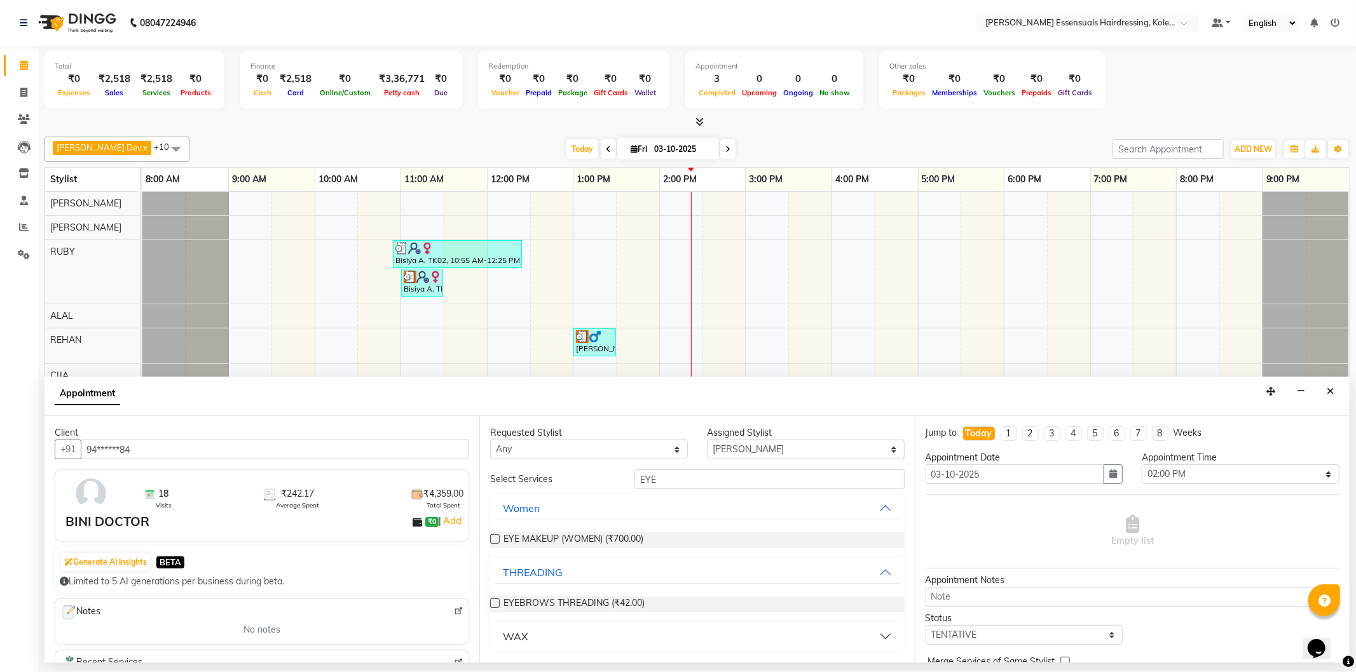
click at [491, 602] on label at bounding box center [495, 604] width 10 height 10
click at [491, 602] on input "checkbox" at bounding box center [494, 605] width 8 height 8
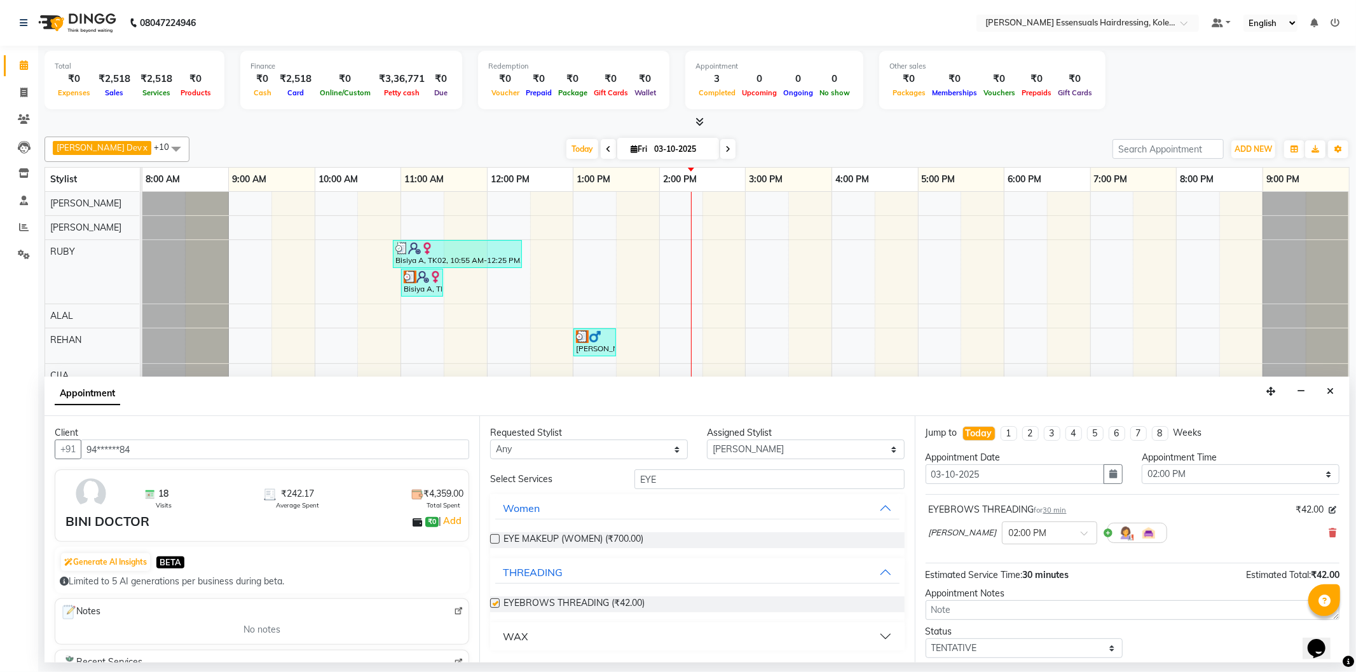
checkbox input "false"
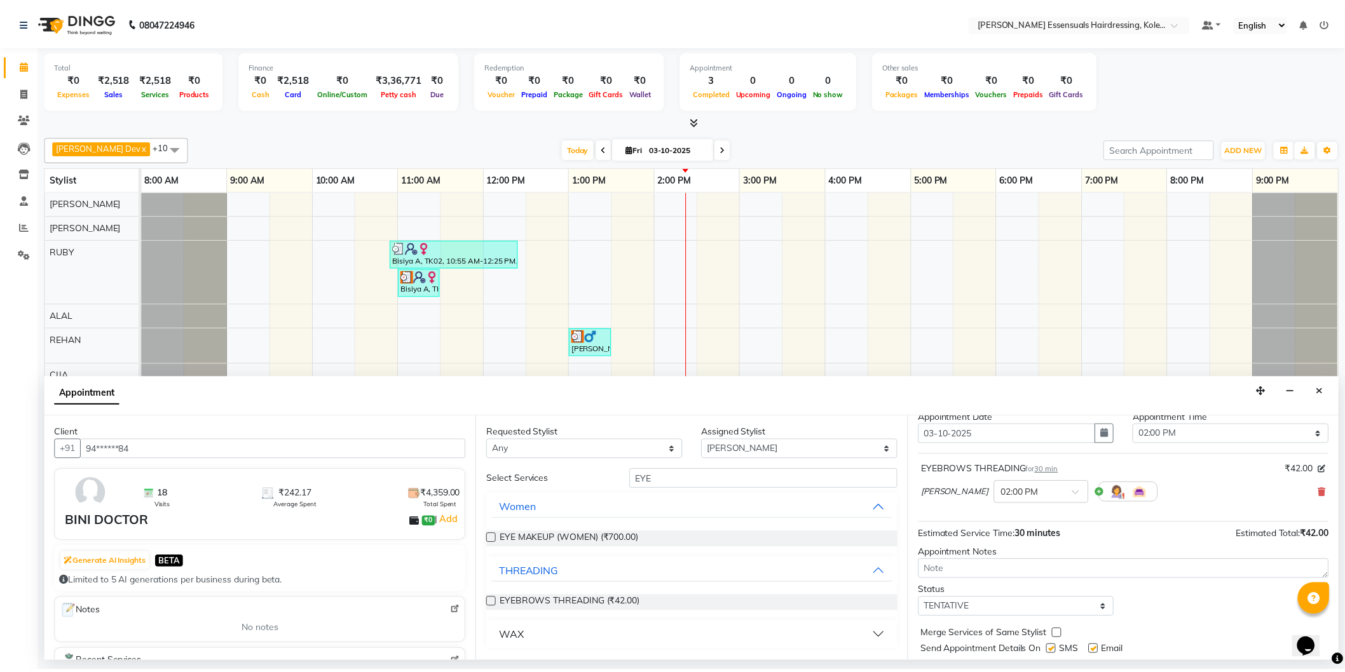
scroll to position [75, 0]
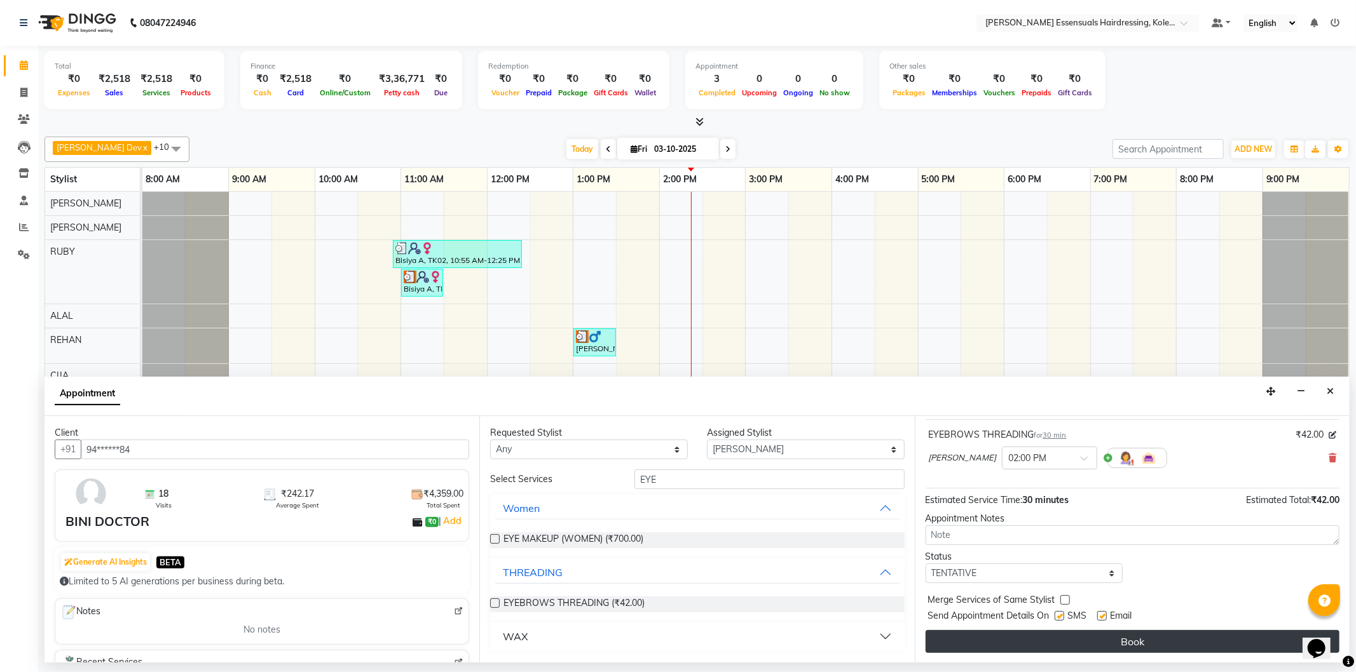
click at [1063, 636] on button "Book" at bounding box center [1132, 641] width 414 height 23
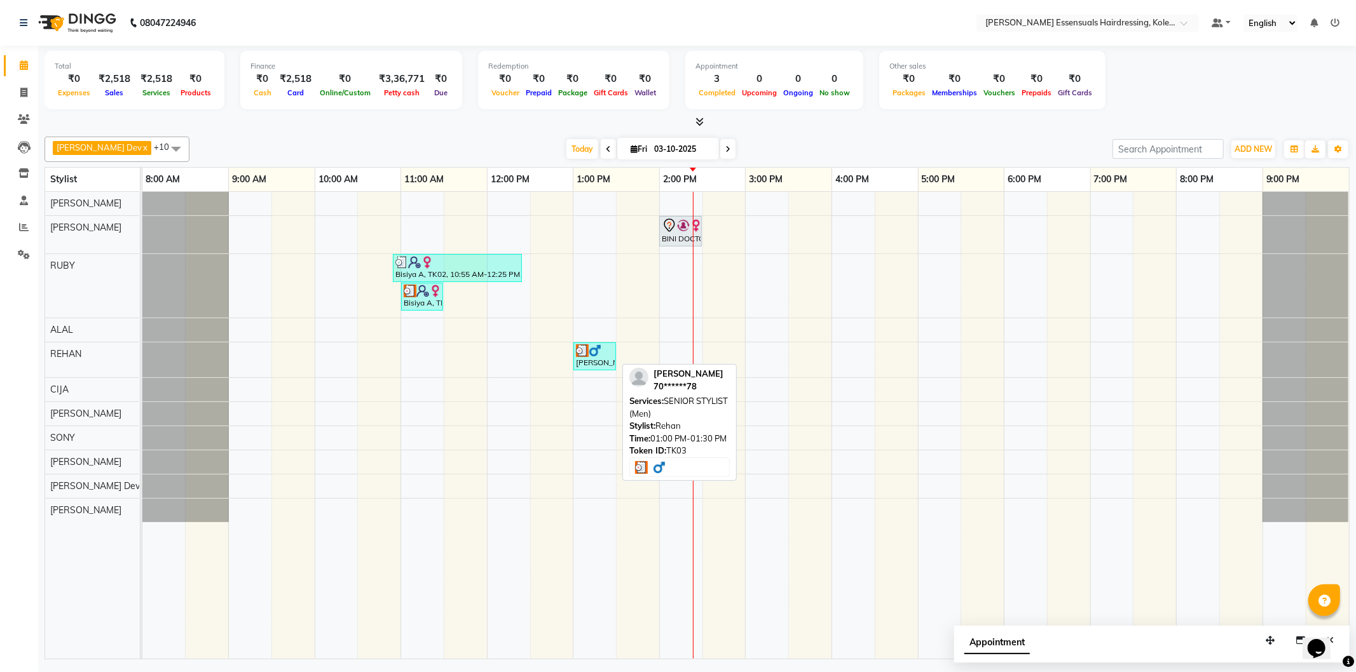
click at [583, 358] on div "[PERSON_NAME], TK03, 01:00 PM-01:30 PM, SENIOR STYLIST (Men)" at bounding box center [595, 356] width 40 height 24
select select "3"
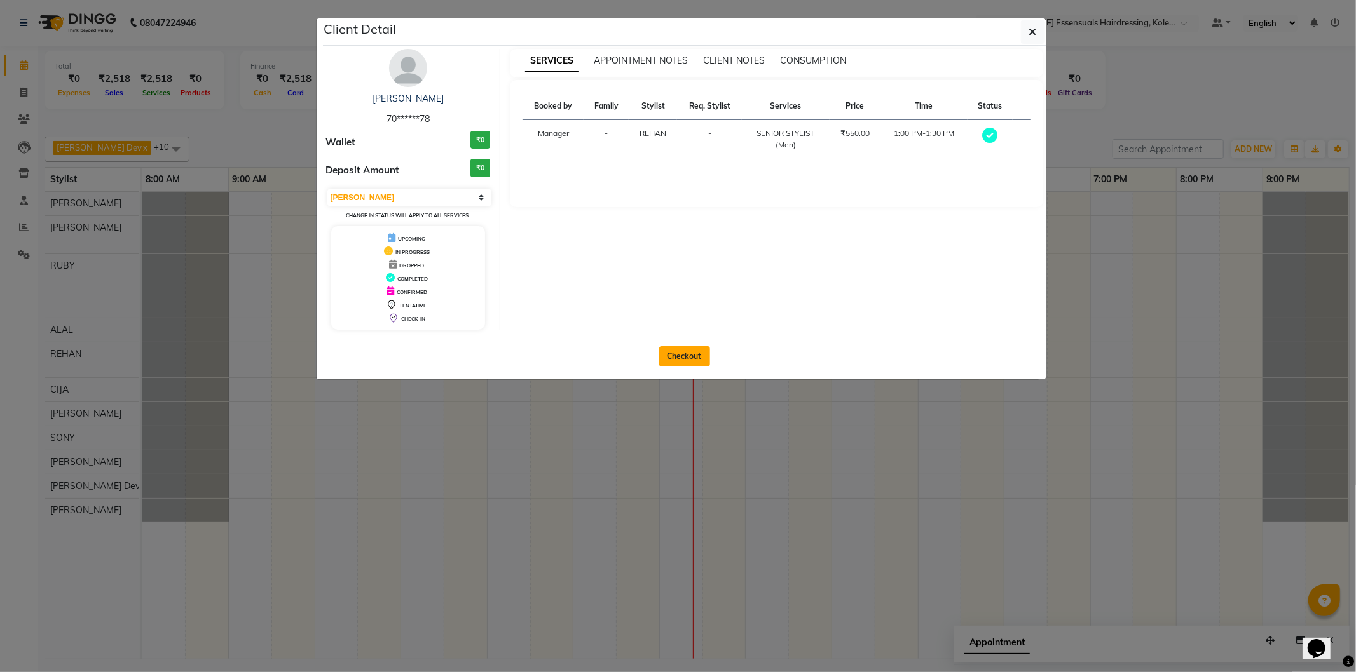
click at [676, 358] on button "Checkout" at bounding box center [684, 356] width 51 height 20
select select "service"
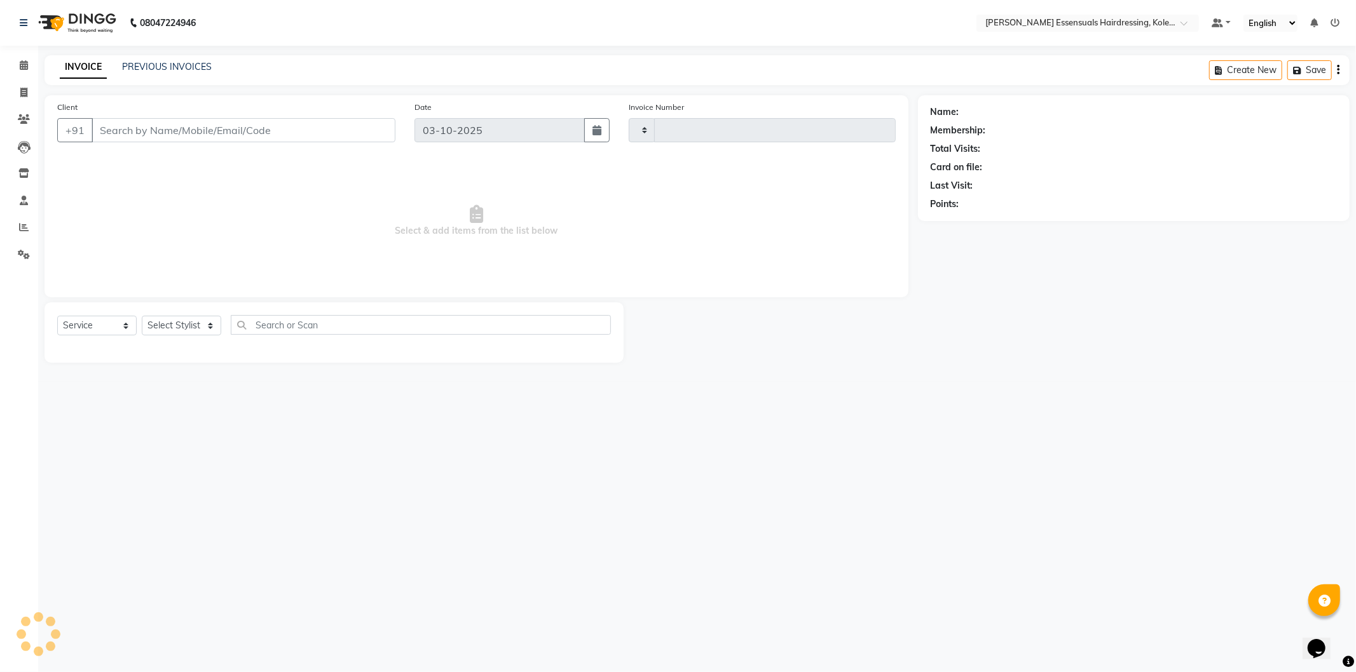
type input "1713"
select select "8281"
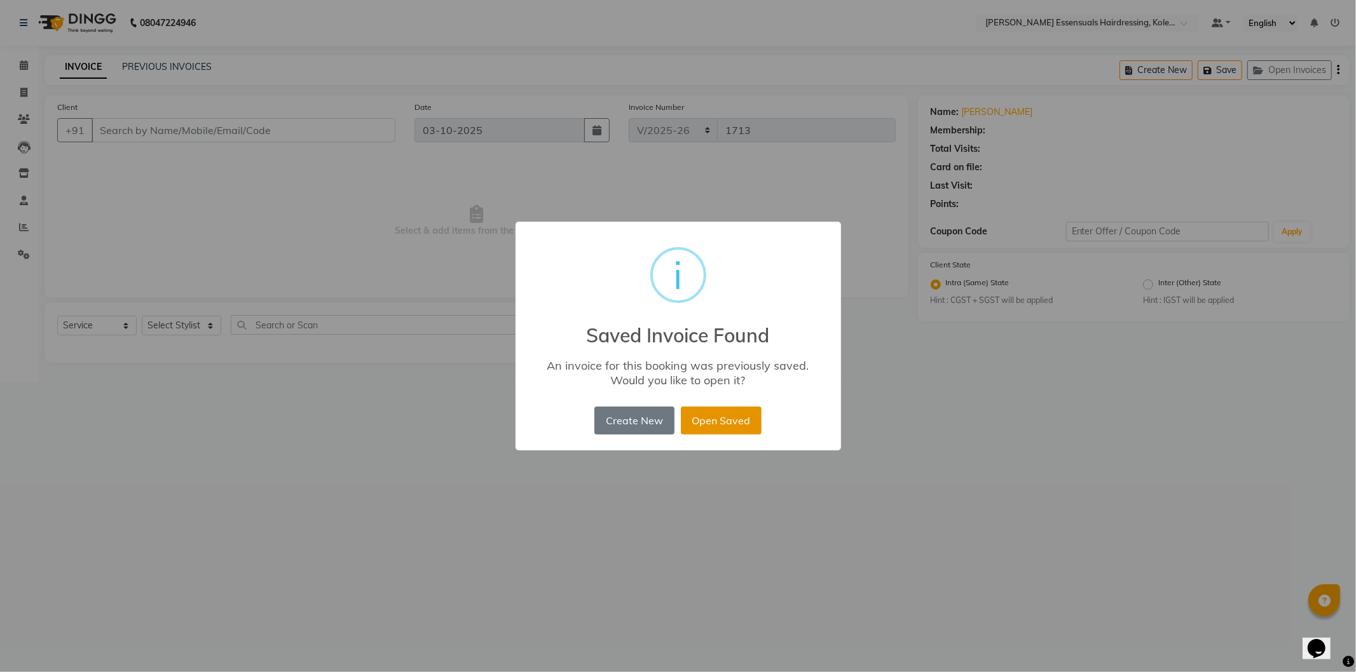
click at [744, 423] on button "Open Saved" at bounding box center [721, 421] width 81 height 28
type input "70******78"
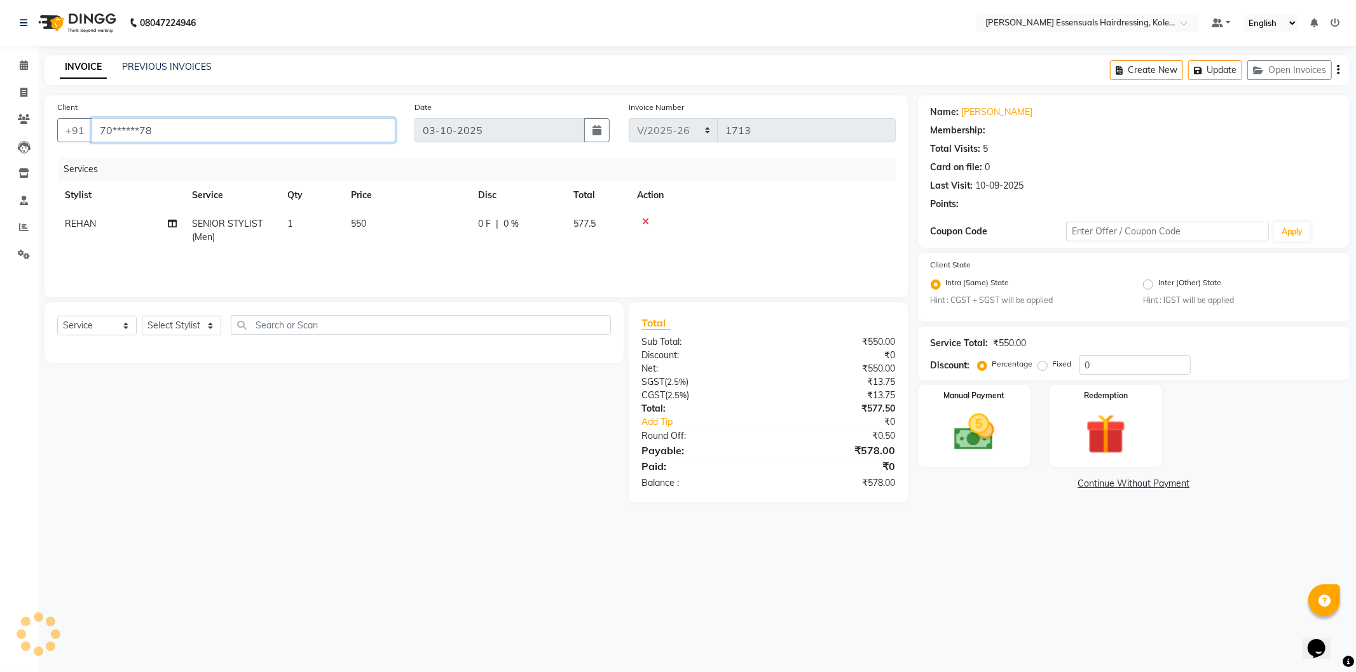
select select "1: Object"
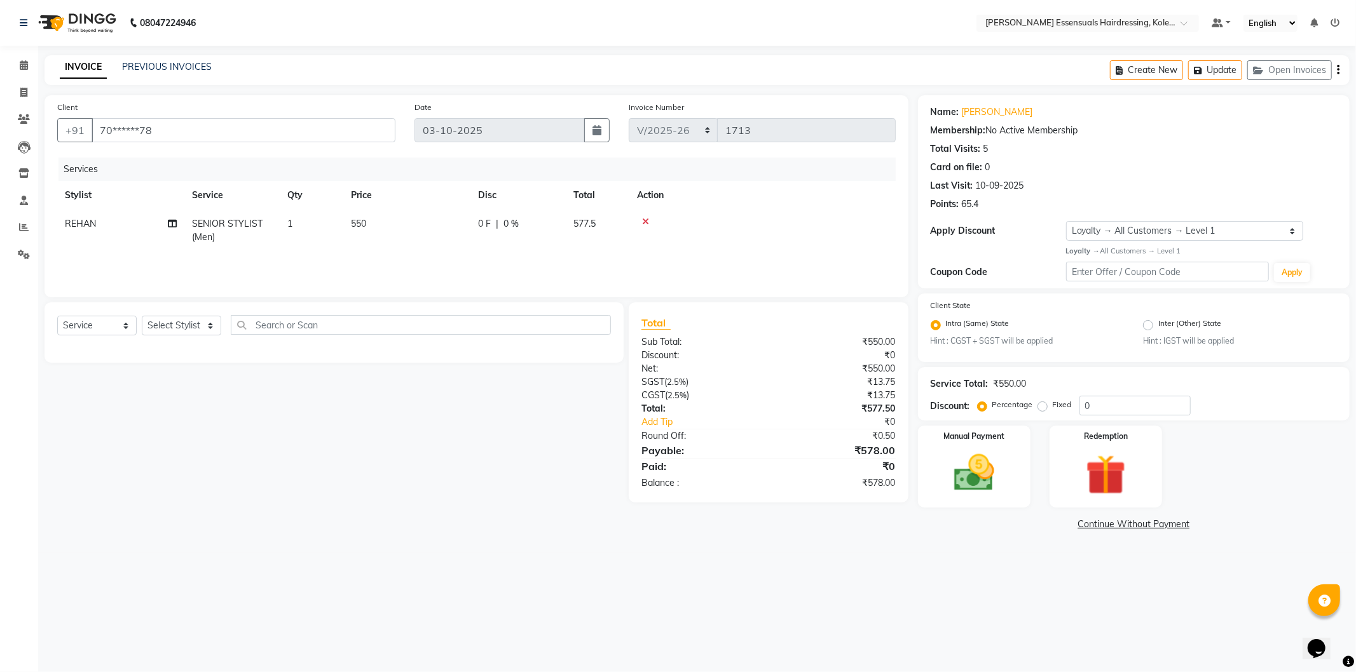
click at [187, 337] on div "Select Service Product Membership Package Voucher Prepaid Gift Card Select Styl…" at bounding box center [334, 330] width 554 height 30
drag, startPoint x: 119, startPoint y: 325, endPoint x: 128, endPoint y: 334, distance: 13.0
click at [119, 325] on select "Select Service Product Membership Package Voucher Prepaid Gift Card" at bounding box center [96, 326] width 79 height 20
select select "product"
click at [57, 316] on select "Select Service Product Membership Package Voucher Prepaid Gift Card" at bounding box center [96, 326] width 79 height 20
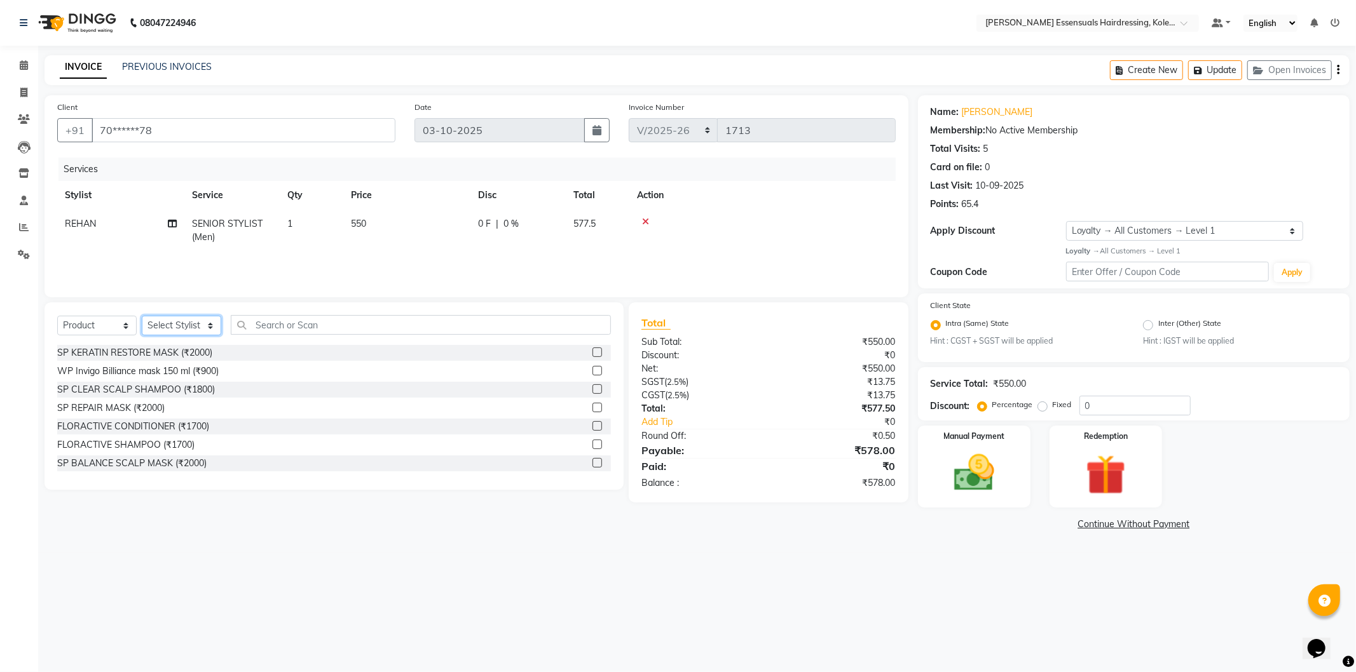
click at [197, 323] on select "Select Stylist Admin [PERSON_NAME] Dev [PERSON_NAME] [PERSON_NAME] [PERSON_NAME…" at bounding box center [181, 326] width 79 height 20
select select "79972"
click at [142, 316] on select "Select Stylist Admin [PERSON_NAME] Dev [PERSON_NAME] [PERSON_NAME] [PERSON_NAME…" at bounding box center [181, 326] width 79 height 20
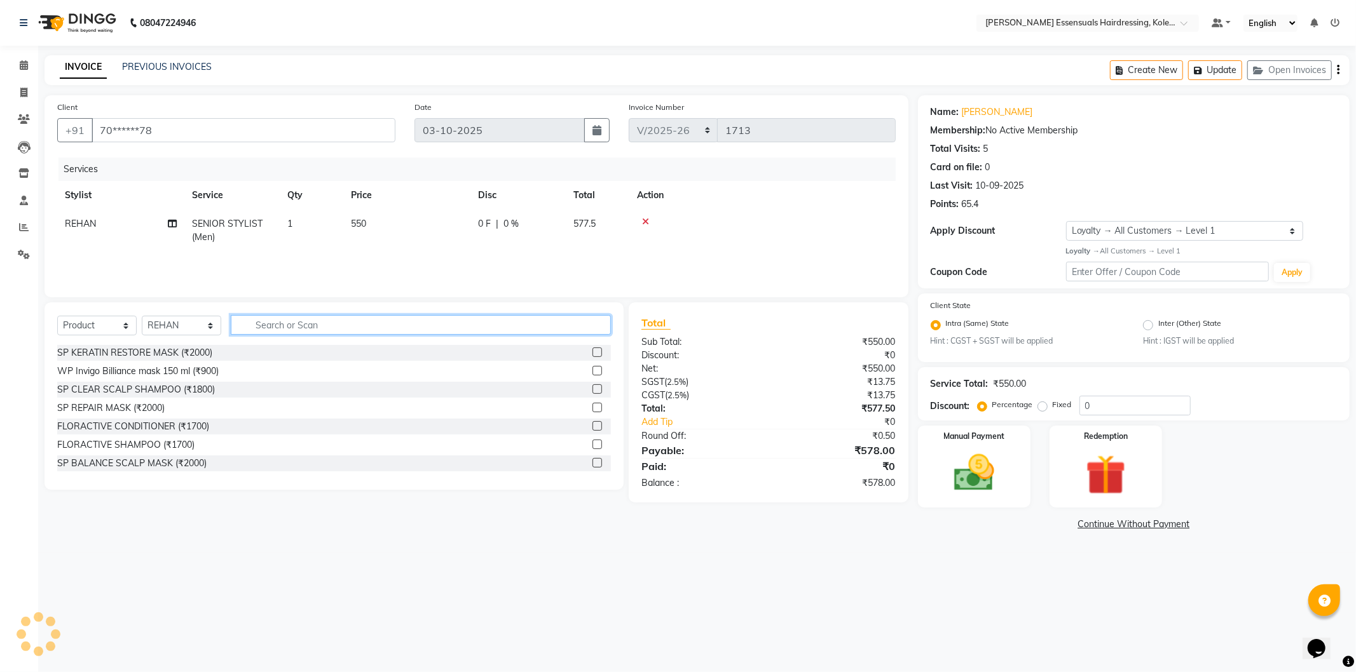
click at [290, 322] on input "text" at bounding box center [421, 325] width 380 height 20
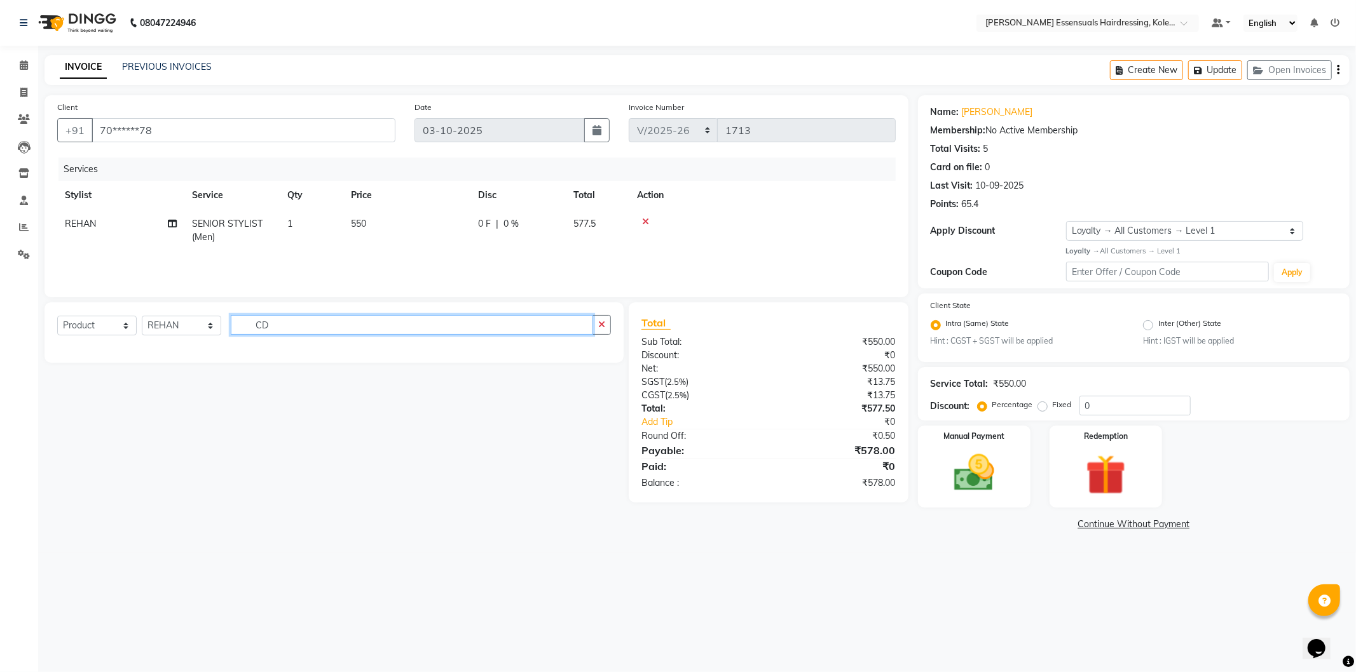
type input "C"
type input "BALA"
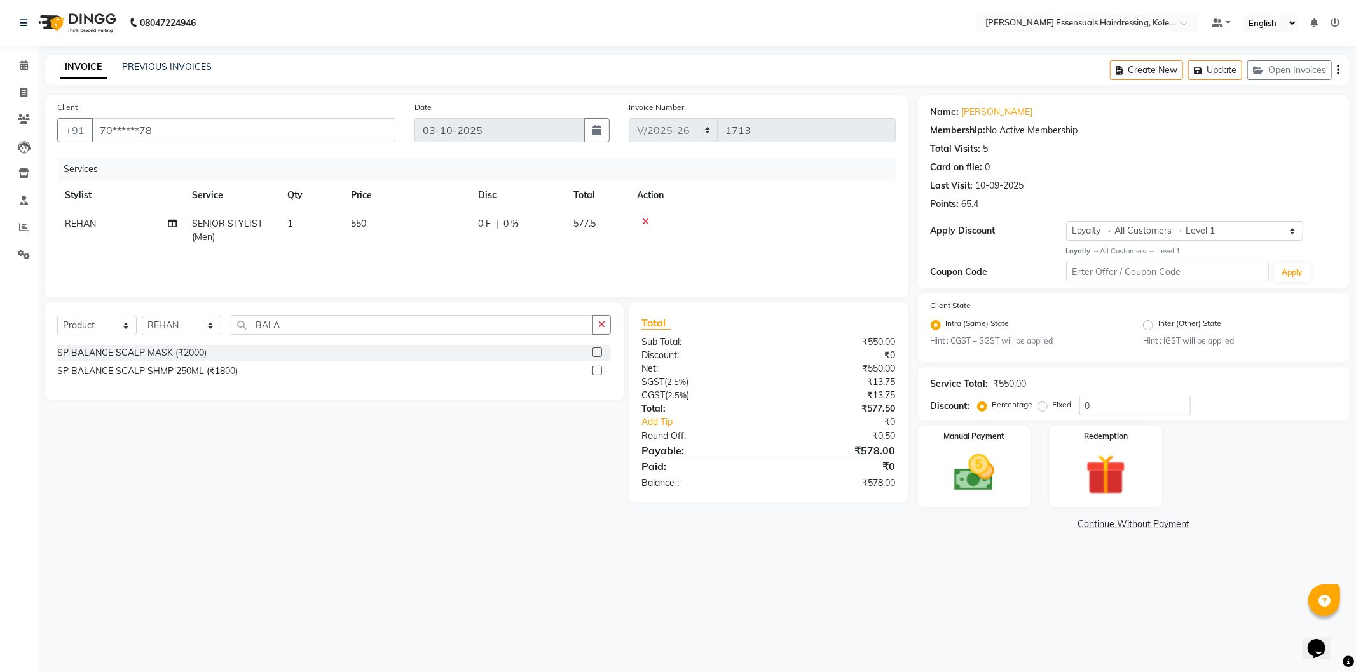
click at [594, 371] on label at bounding box center [597, 371] width 10 height 10
click at [594, 371] on input "checkbox" at bounding box center [596, 371] width 8 height 8
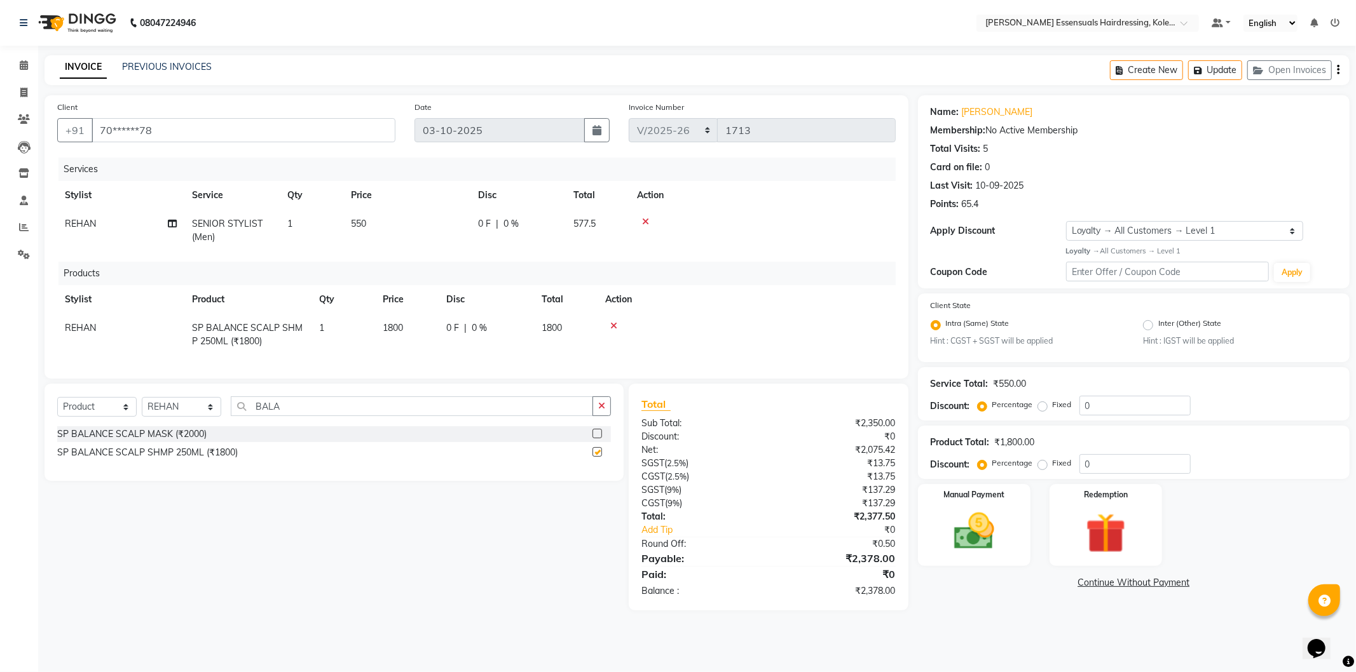
checkbox input "false"
click at [1000, 542] on img at bounding box center [974, 532] width 68 height 48
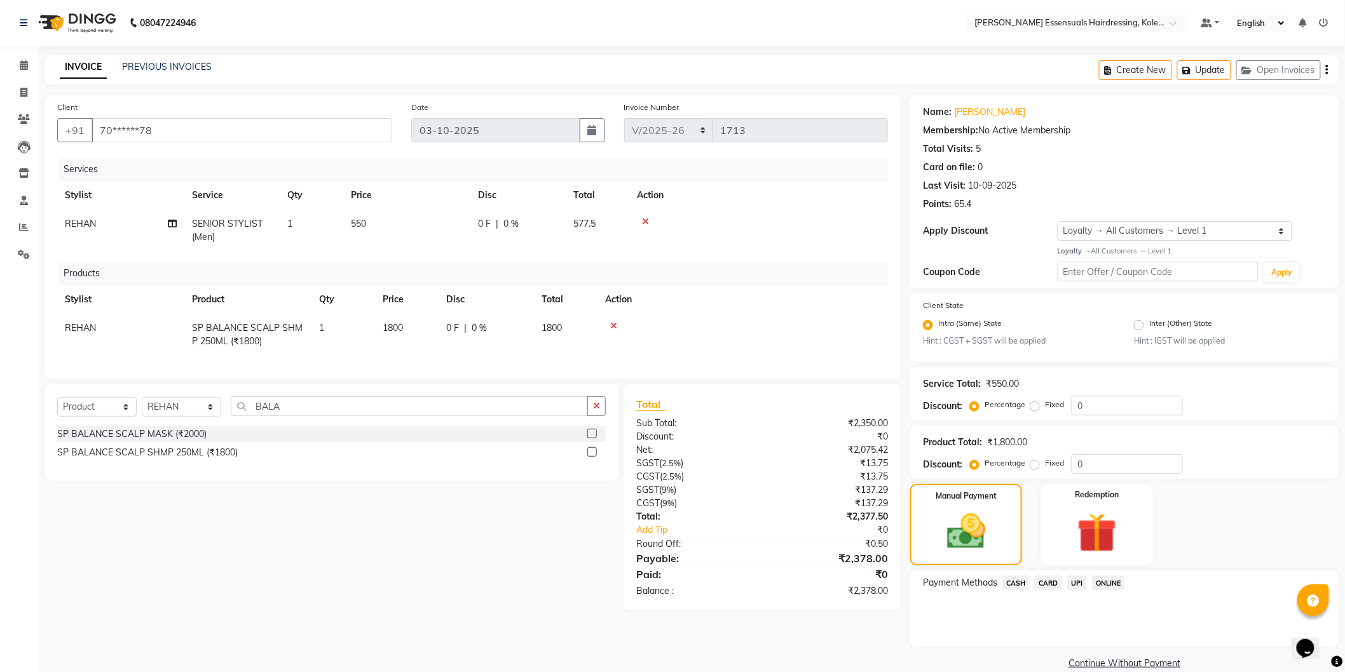
click at [1022, 582] on span "CASH" at bounding box center [1015, 583] width 27 height 15
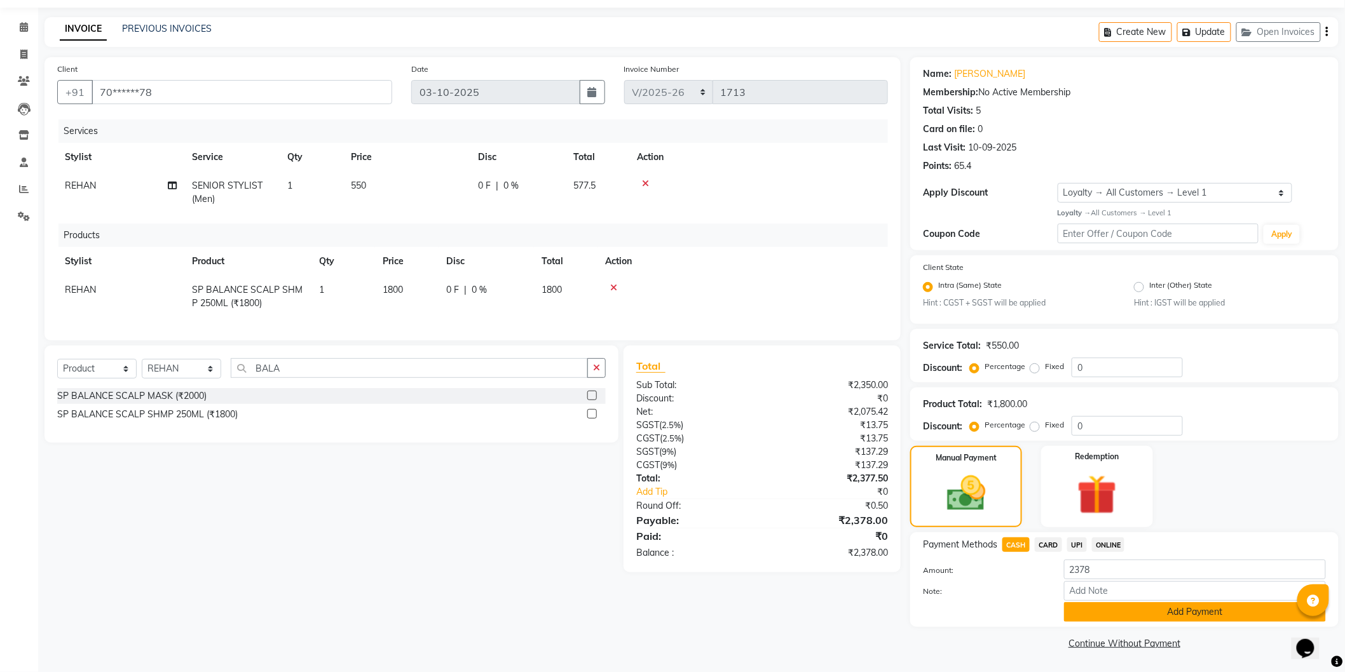
click at [1097, 608] on button "Add Payment" at bounding box center [1195, 612] width 262 height 20
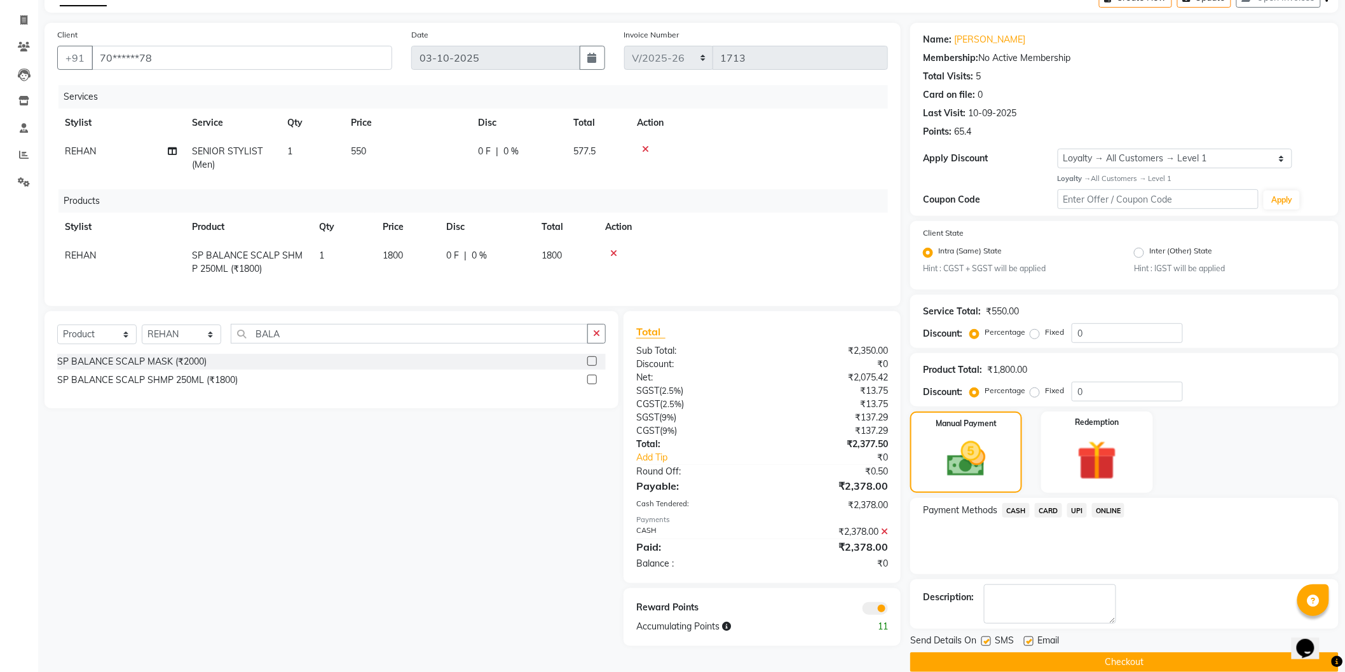
scroll to position [91, 0]
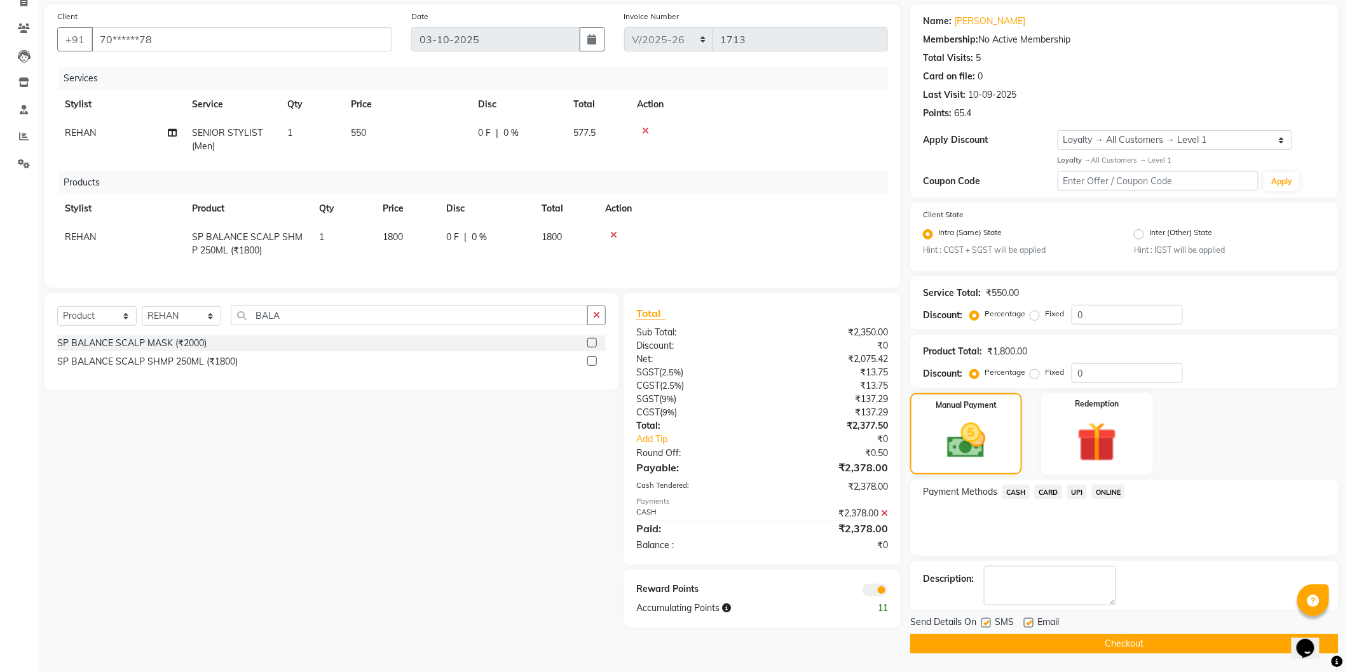
click at [1087, 642] on button "Checkout" at bounding box center [1124, 644] width 428 height 20
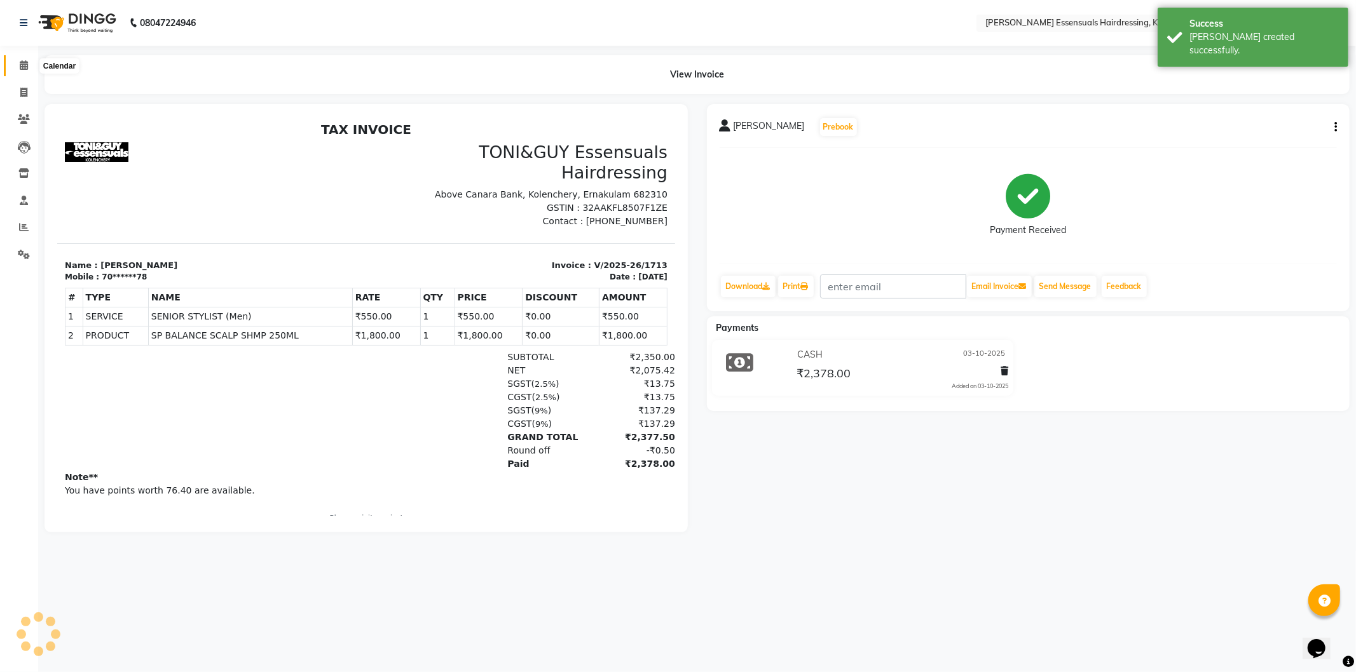
click at [15, 62] on span at bounding box center [24, 65] width 22 height 15
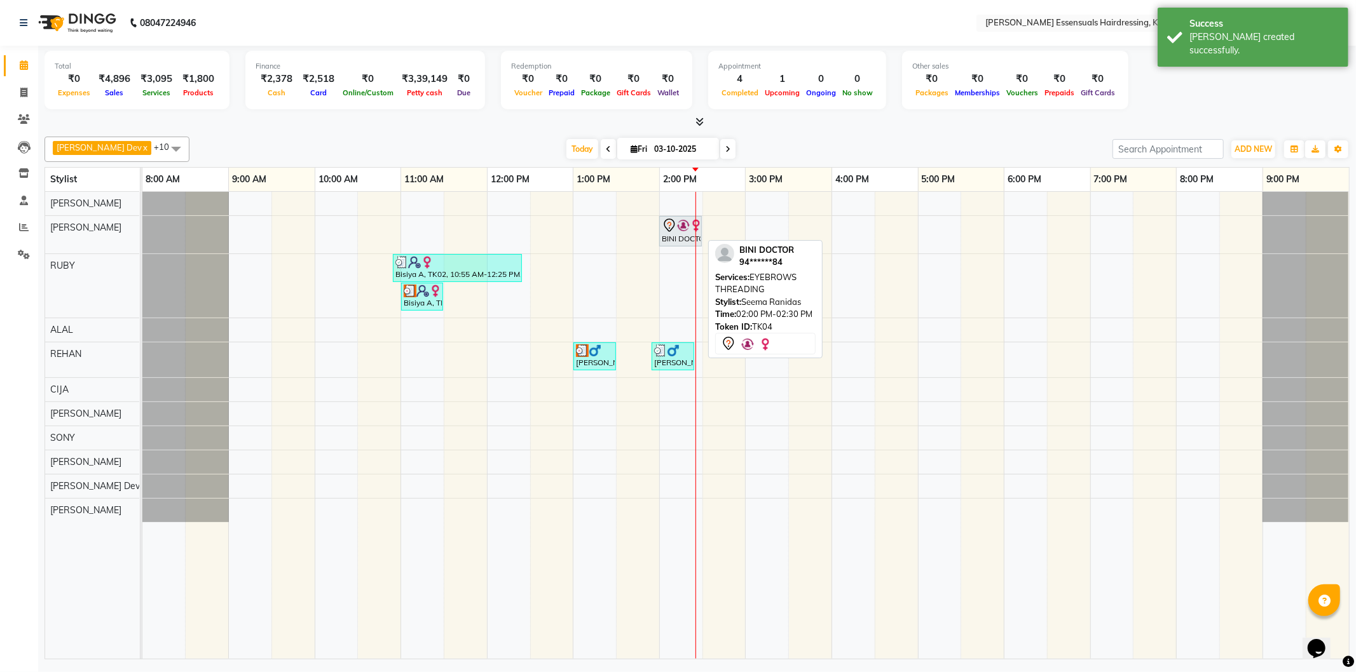
click at [681, 231] on img at bounding box center [683, 225] width 13 height 13
select select "7"
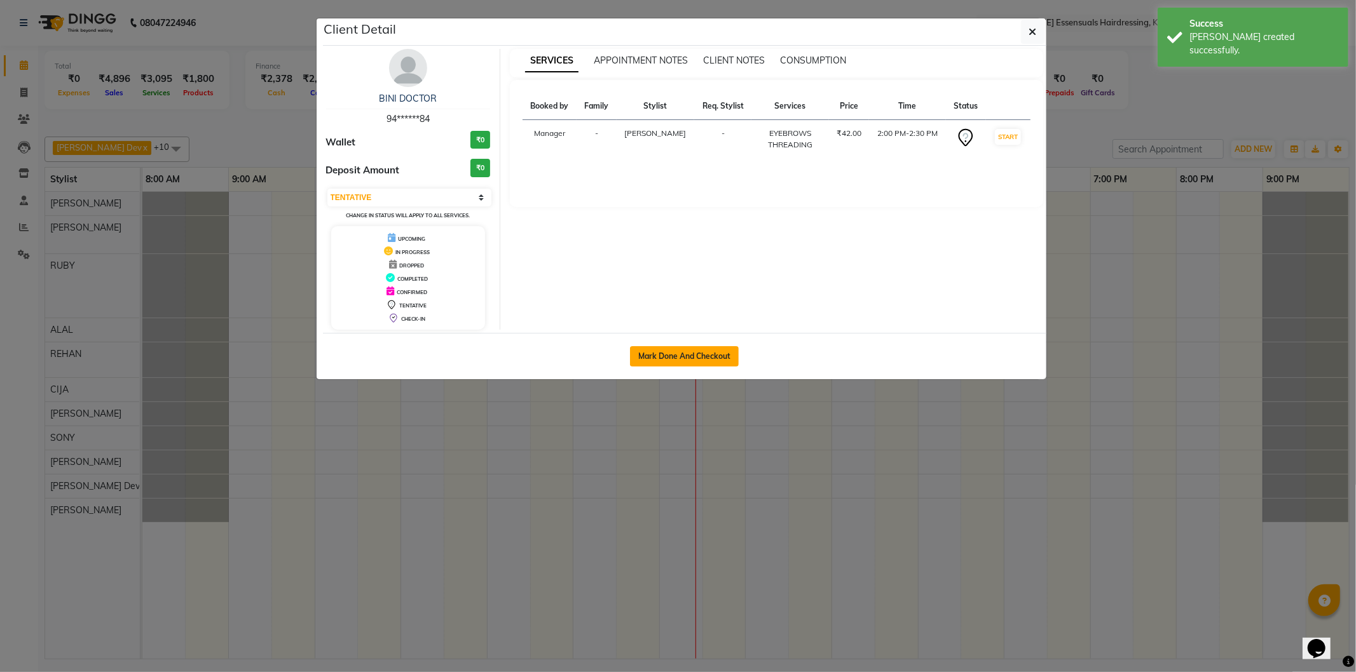
click at [676, 348] on button "Mark Done And Checkout" at bounding box center [684, 356] width 109 height 20
select select "service"
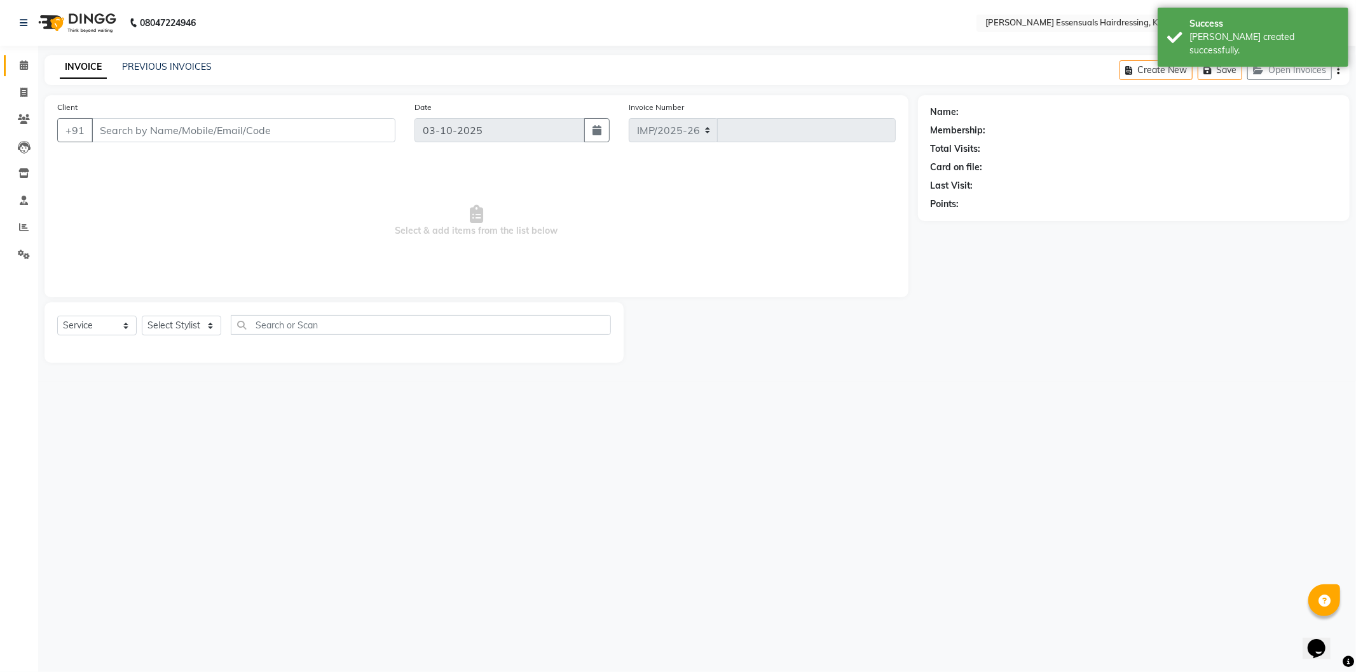
select select "8281"
type input "1714"
type input "94******84"
select select "79967"
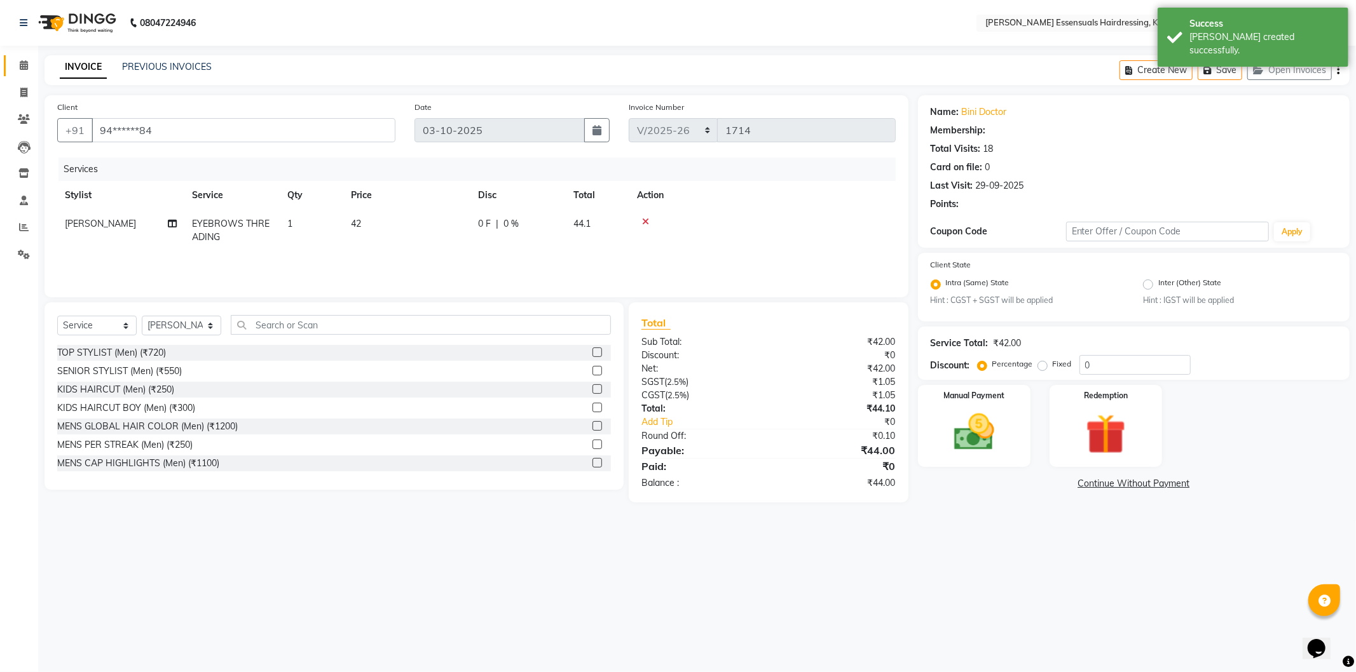
select select "1: Object"
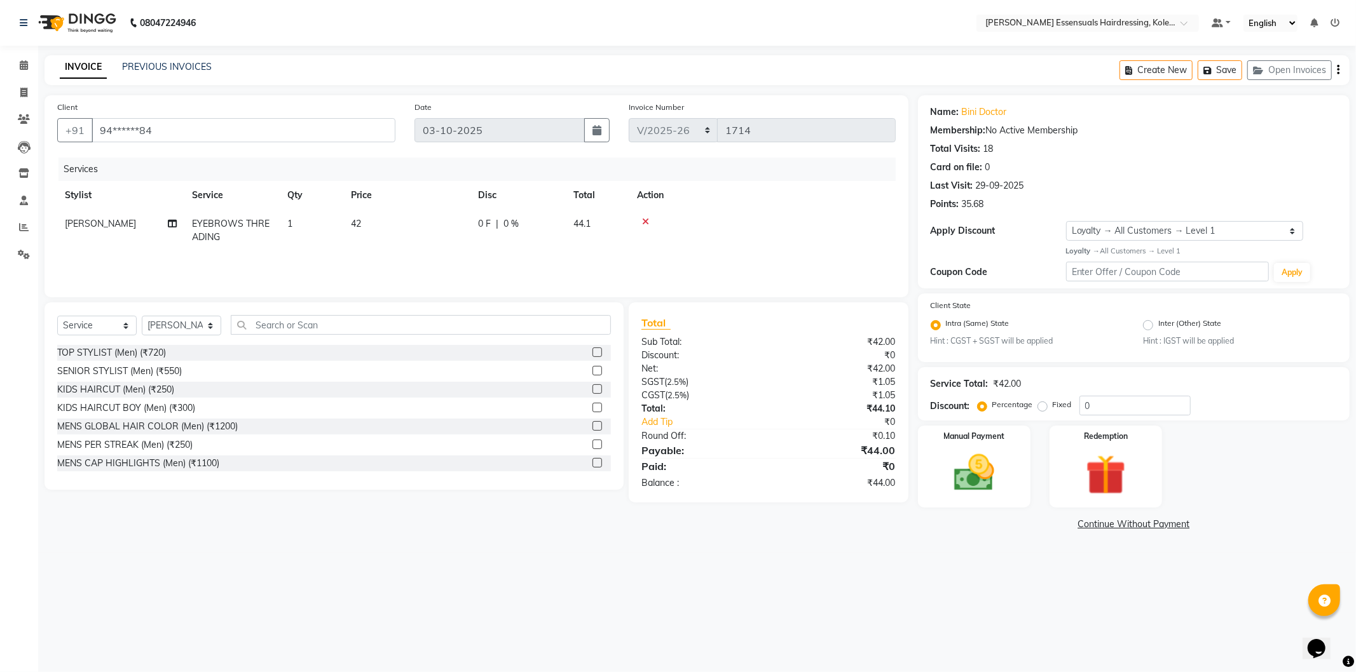
click at [407, 228] on td "42" at bounding box center [406, 231] width 127 height 42
select select "79967"
drag, startPoint x: 453, startPoint y: 210, endPoint x: 447, endPoint y: 226, distance: 16.9
click at [452, 217] on td "42" at bounding box center [466, 237] width 127 height 54
click at [447, 231] on input "42" at bounding box center [467, 227] width 112 height 20
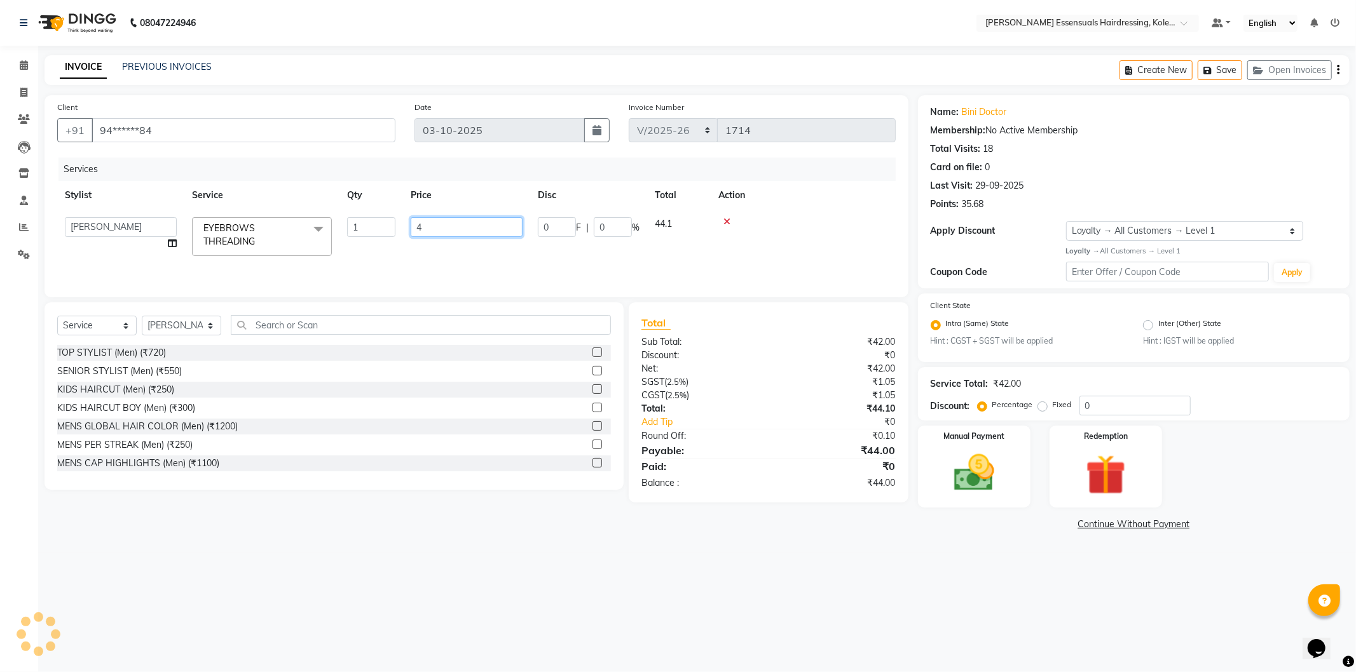
type input "48"
click at [440, 245] on td "48" at bounding box center [406, 231] width 127 height 42
select select "79967"
drag, startPoint x: 951, startPoint y: 441, endPoint x: 974, endPoint y: 453, distance: 26.4
click at [953, 444] on div "Manual Payment" at bounding box center [973, 467] width 117 height 85
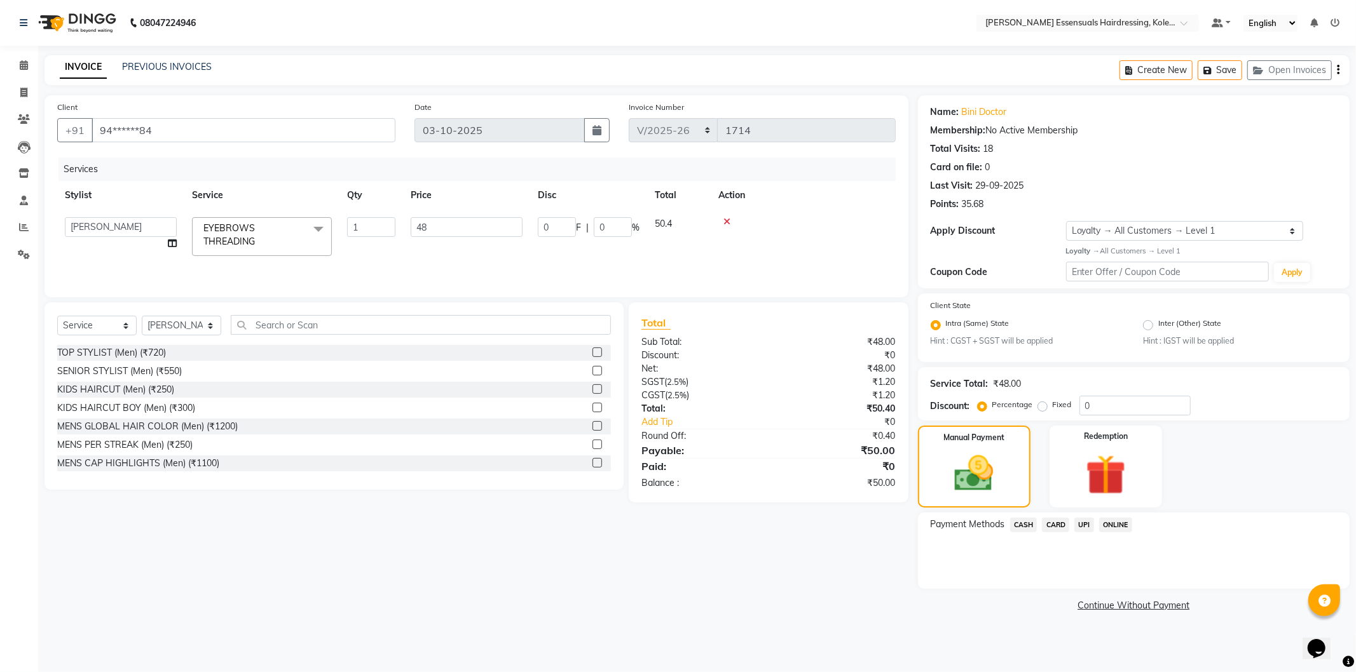
click at [1087, 522] on span "UPI" at bounding box center [1084, 525] width 20 height 15
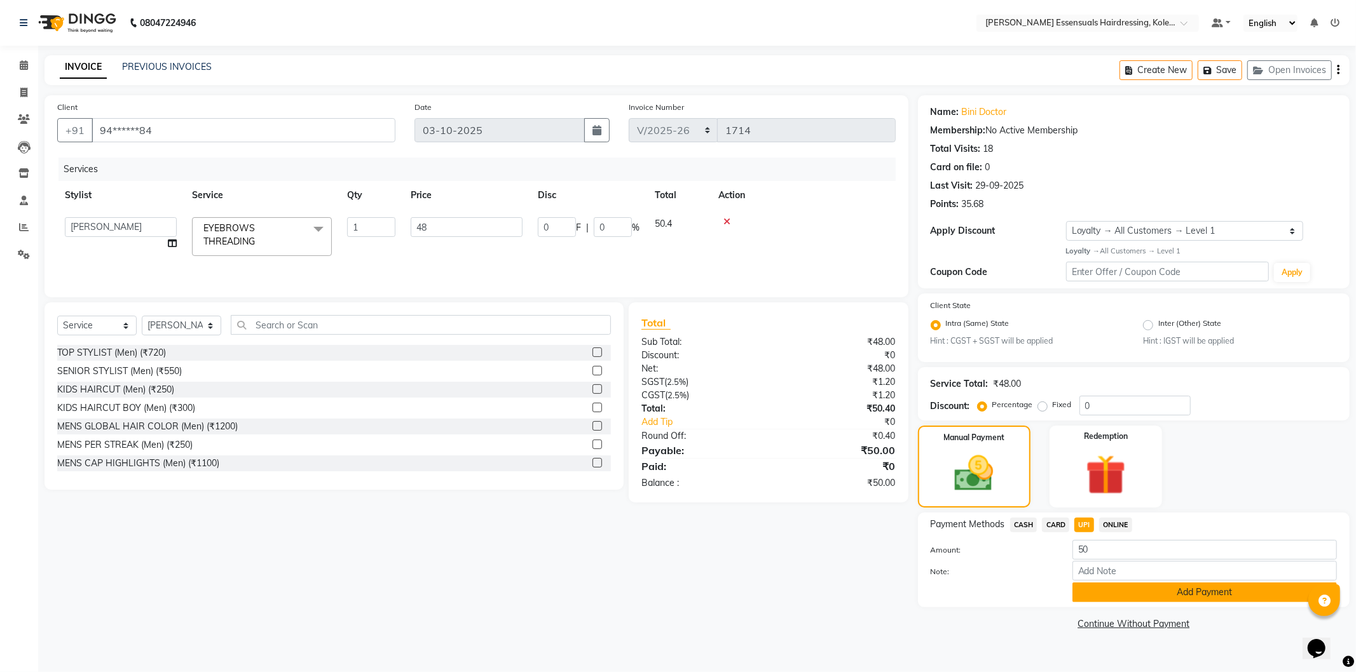
click at [1109, 592] on button "Add Payment" at bounding box center [1204, 593] width 264 height 20
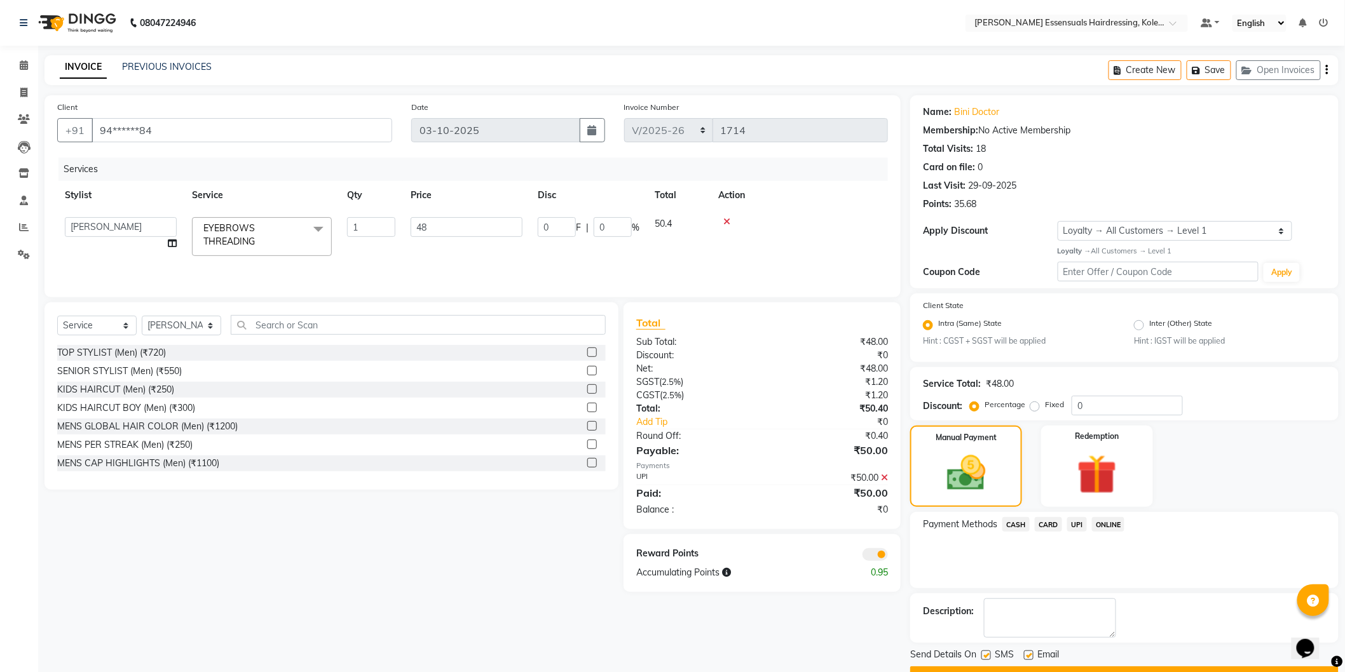
scroll to position [32, 0]
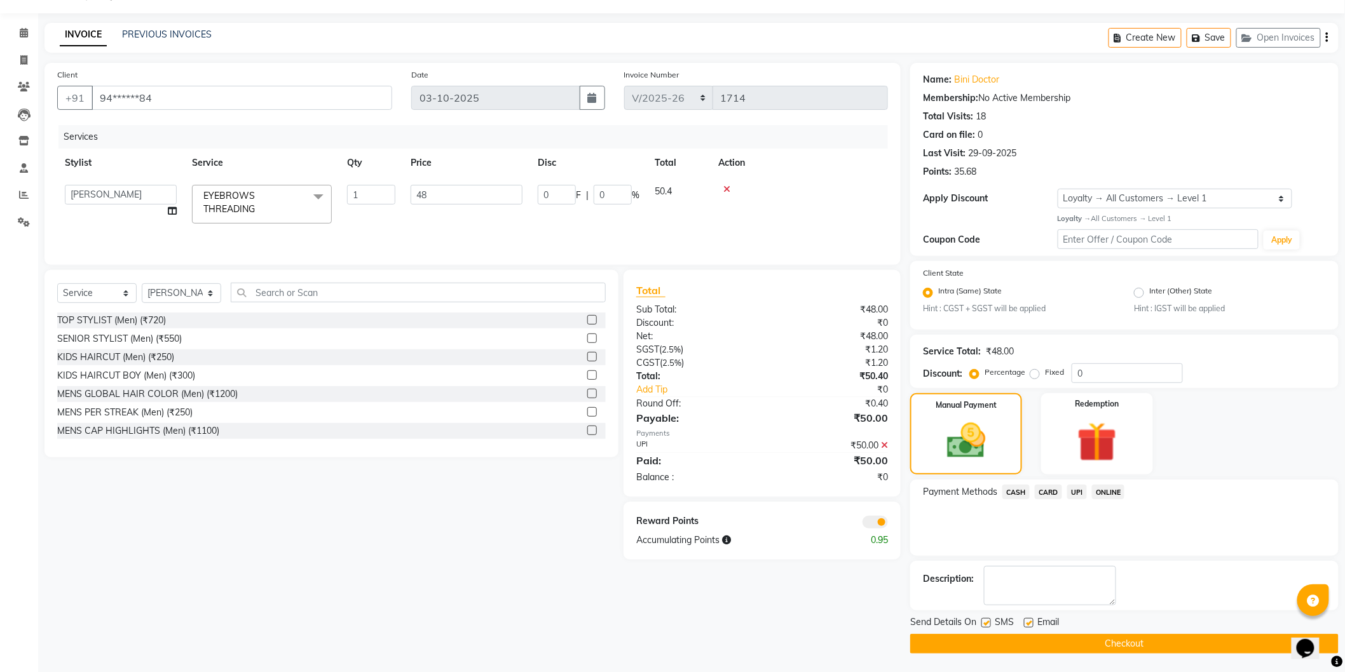
click at [1106, 638] on button "Checkout" at bounding box center [1124, 644] width 428 height 20
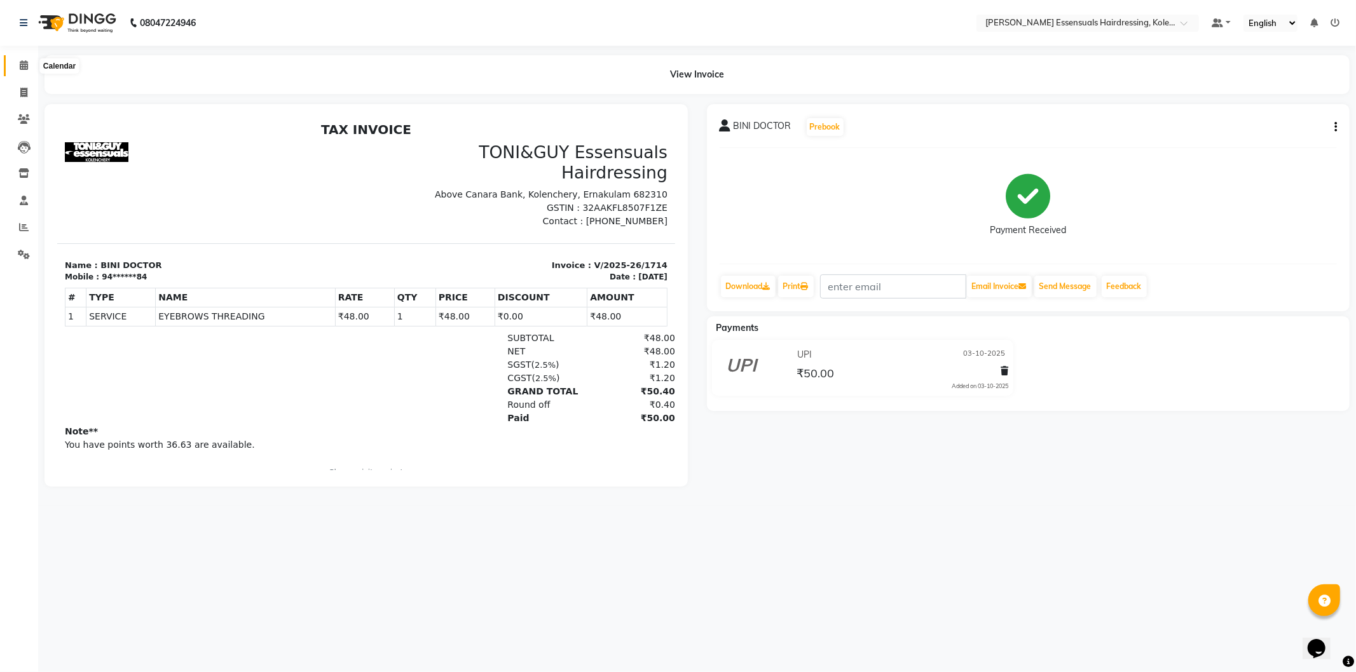
click at [20, 70] on icon at bounding box center [24, 65] width 8 height 10
